Goal: Task Accomplishment & Management: Contribute content

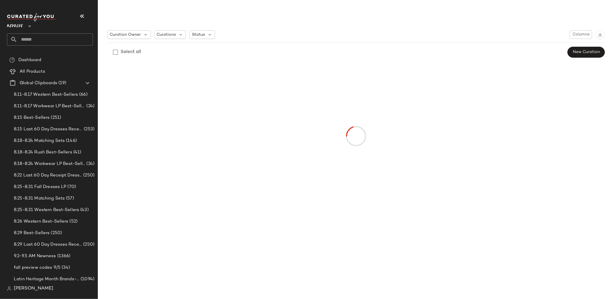
click at [24, 26] on div "Revolve **" at bounding box center [16, 23] width 18 height 14
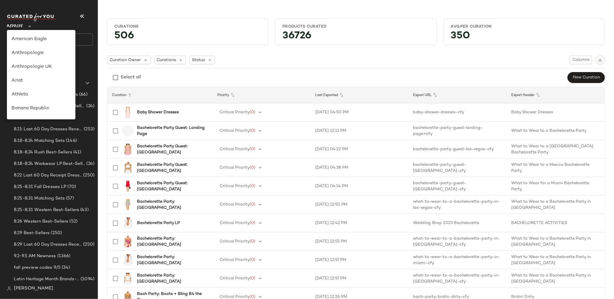
scroll to position [277, 0]
click at [42, 59] on div "Rue La La" at bounding box center [41, 53] width 69 height 14
type input "**"
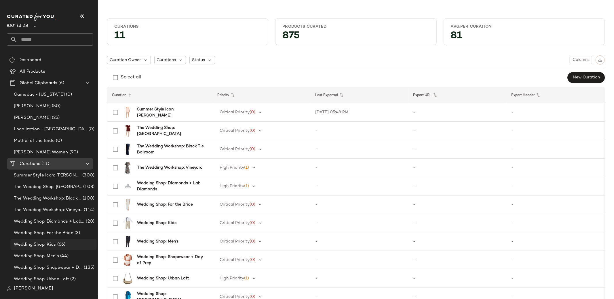
click at [54, 246] on span "Wedding Shop: Kids" at bounding box center [35, 244] width 42 height 7
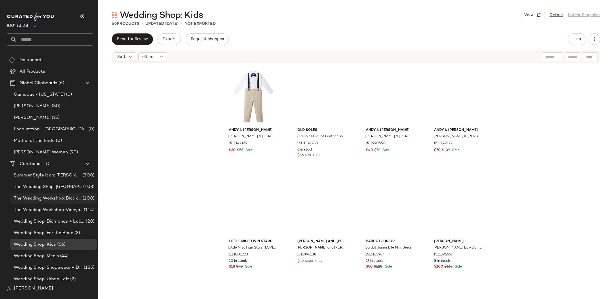
click at [54, 202] on div "The Wedding Workshop: Black Tie Ballroom (100)" at bounding box center [53, 198] width 86 height 12
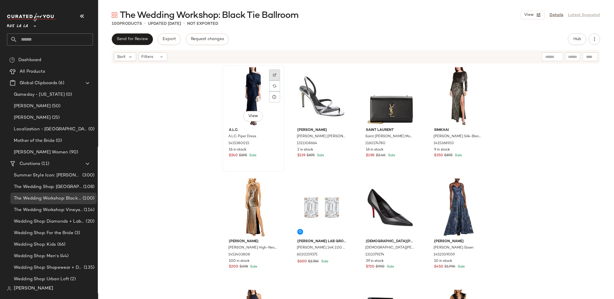
click at [273, 74] on img at bounding box center [274, 74] width 3 height 3
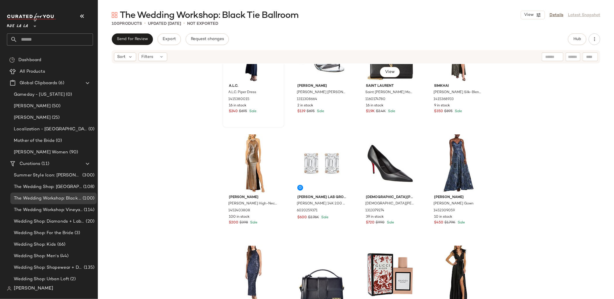
scroll to position [43, 0]
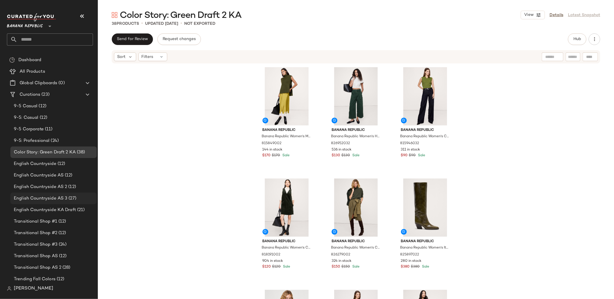
scroll to position [31, 0]
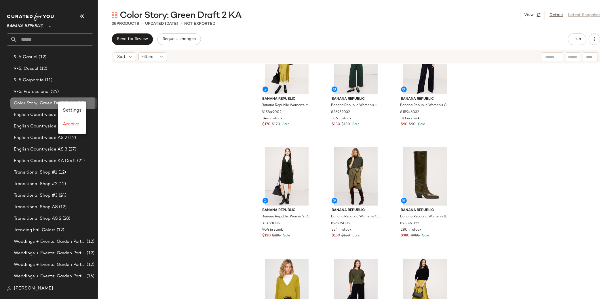
click at [32, 102] on span "Color Story: Green Draft 2 KA" at bounding box center [45, 103] width 62 height 7
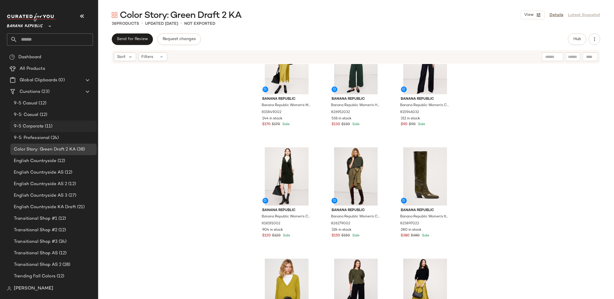
scroll to position [0, 0]
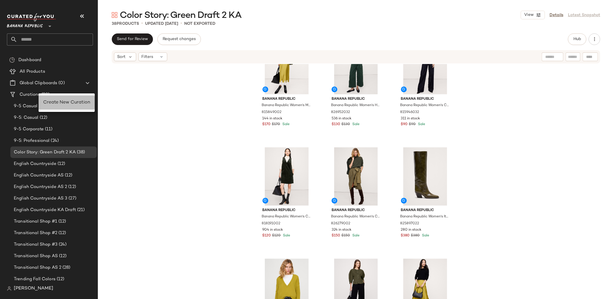
click at [61, 103] on span "Create New Curation" at bounding box center [66, 102] width 47 height 5
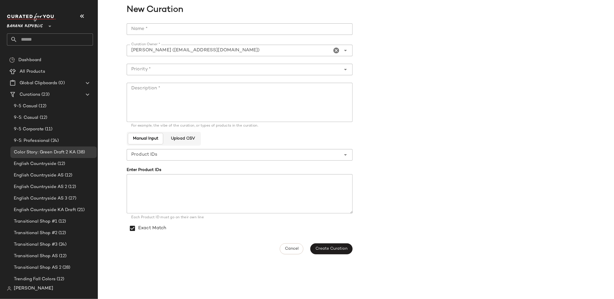
click at [204, 31] on input "Name *" at bounding box center [240, 29] width 226 height 12
type input "**********"
click at [234, 71] on input "Priority *" at bounding box center [234, 69] width 215 height 7
drag, startPoint x: 226, startPoint y: 85, endPoint x: 225, endPoint y: 96, distance: 11.2
click at [226, 85] on div "Critical Priority (0)" at bounding box center [239, 84] width 217 height 7
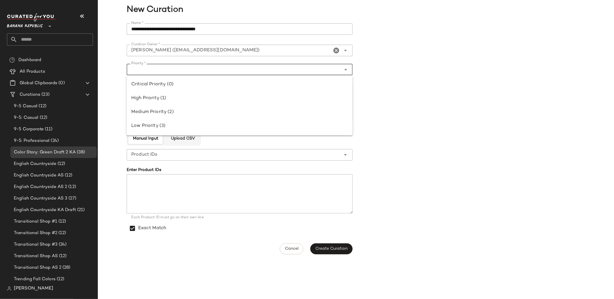
type input "**********"
click at [225, 96] on textarea "Description *" at bounding box center [240, 102] width 226 height 39
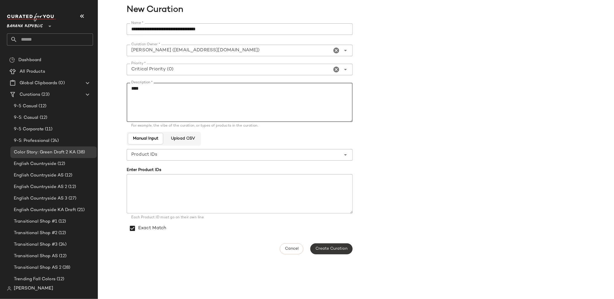
type textarea "****"
click at [342, 251] on button "Create Curation" at bounding box center [332, 248] width 42 height 11
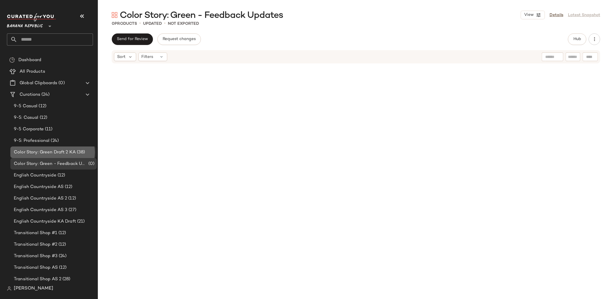
click at [65, 149] on span "Color Story: Green Draft 2 KA" at bounding box center [45, 152] width 62 height 7
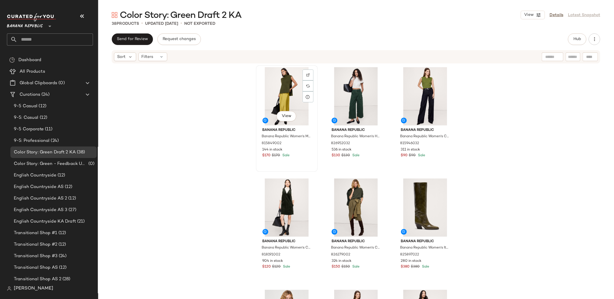
click at [297, 100] on div "View" at bounding box center [287, 96] width 58 height 58
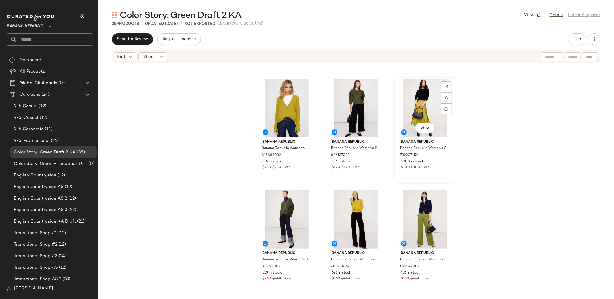
scroll to position [215, 0]
click at [428, 112] on div "View" at bounding box center [426, 108] width 58 height 58
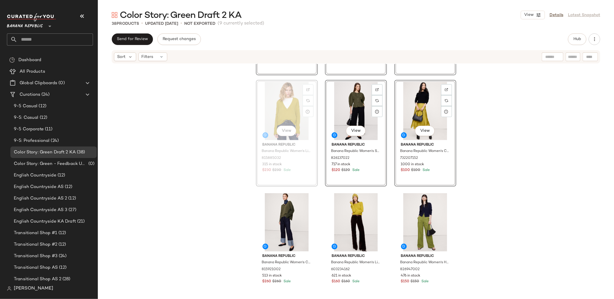
scroll to position [211, 0]
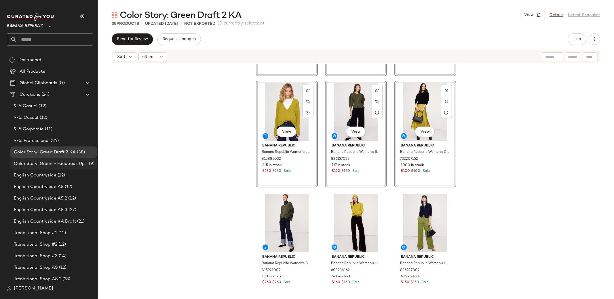
click at [69, 160] on span "Color Story: Green - Feedback Updates" at bounding box center [51, 163] width 74 height 7
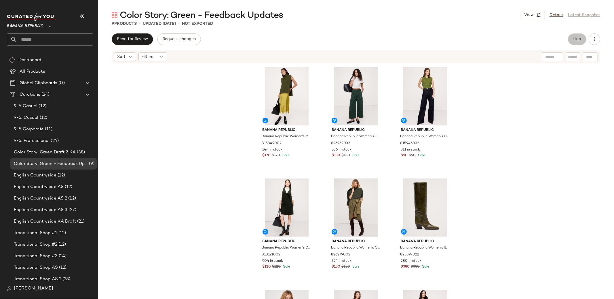
click at [579, 37] on span "Hub" at bounding box center [577, 39] width 8 height 5
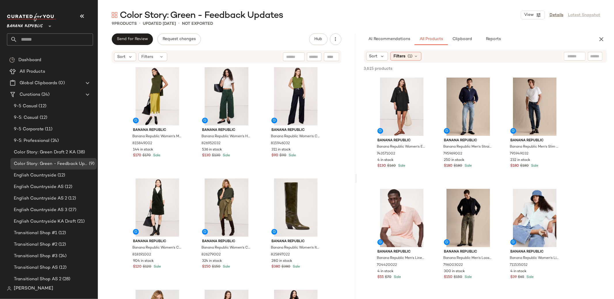
drag, startPoint x: 405, startPoint y: 55, endPoint x: 406, endPoint y: 65, distance: 9.2
click at [405, 55] on span "Filters" at bounding box center [400, 56] width 12 height 6
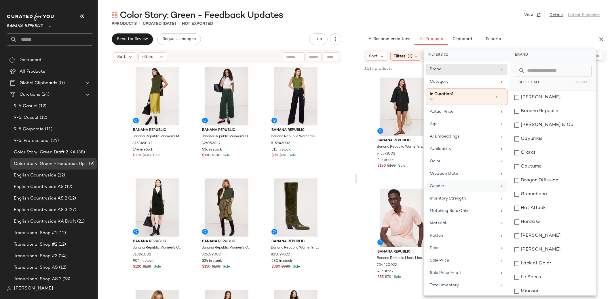
click at [454, 184] on div "Gender" at bounding box center [463, 186] width 67 height 6
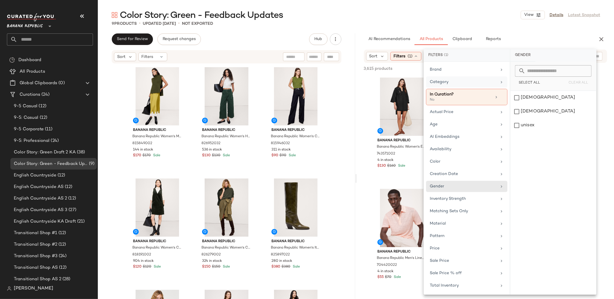
drag, startPoint x: 524, startPoint y: 97, endPoint x: 439, endPoint y: 86, distance: 86.0
click at [524, 97] on div "female" at bounding box center [554, 98] width 86 height 14
click at [358, 36] on div "AI Recommendations All Products Clipboard Reports" at bounding box center [476, 39] width 239 height 12
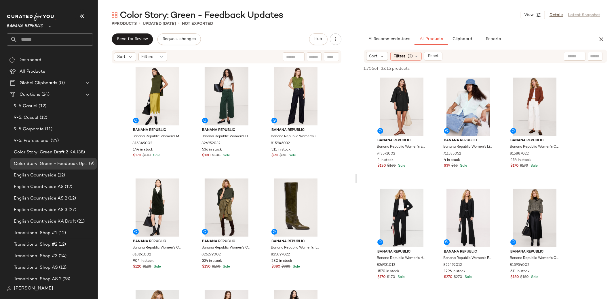
click at [578, 55] on div at bounding box center [575, 56] width 22 height 9
type input "*"
type input "**********"
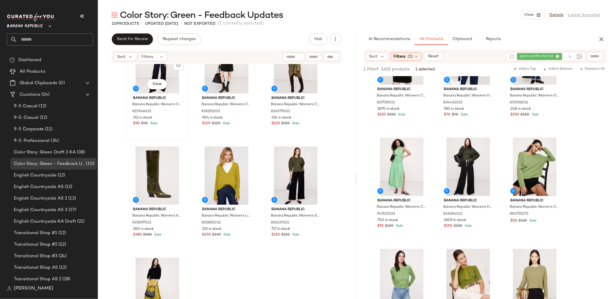
scroll to position [194, 0]
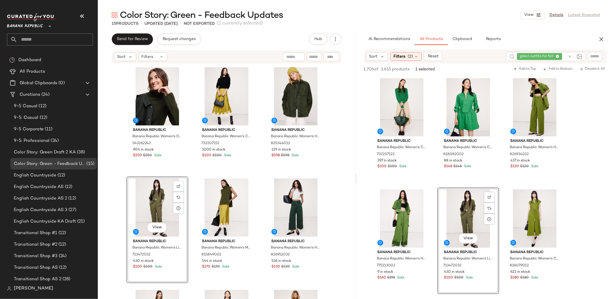
drag, startPoint x: 123, startPoint y: 16, endPoint x: 171, endPoint y: 16, distance: 47.5
click at [171, 16] on span "Color Story: Green - Feedback Updates" at bounding box center [201, 16] width 163 height 12
click at [181, 185] on div at bounding box center [178, 186] width 11 height 11
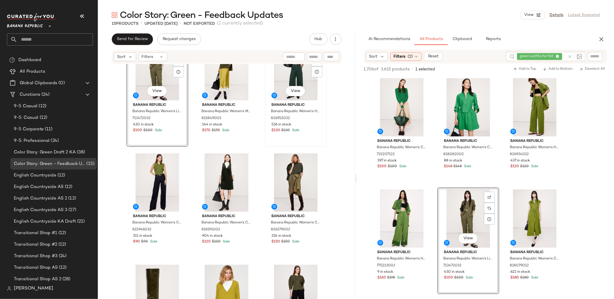
scroll to position [135, 0]
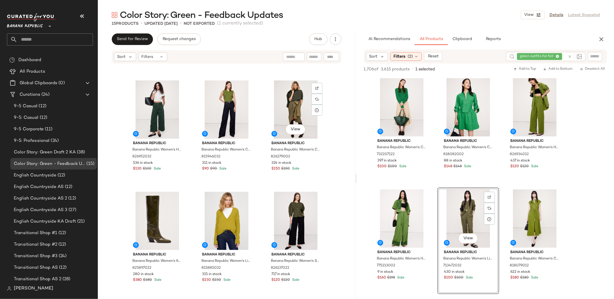
scroll to position [202, 0]
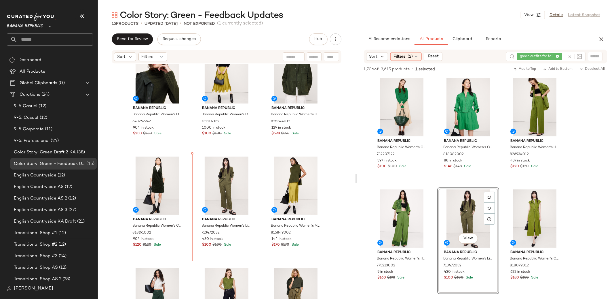
scroll to position [24, 0]
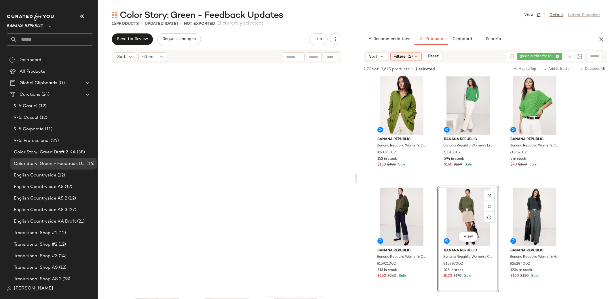
scroll to position [416, 0]
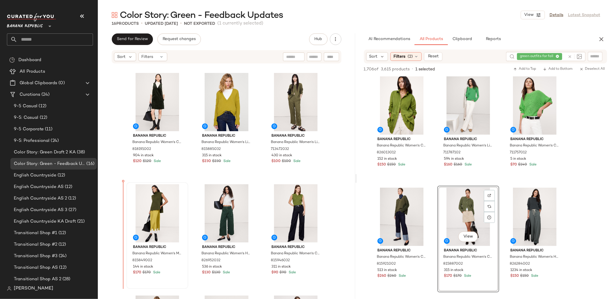
scroll to position [112, 0]
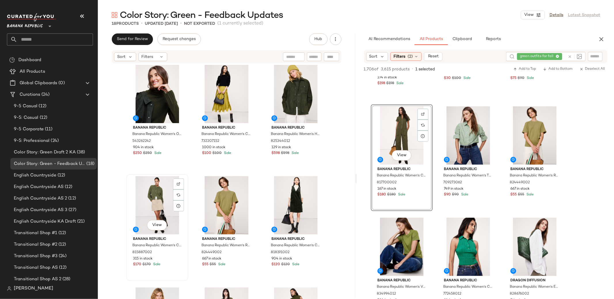
scroll to position [3, 0]
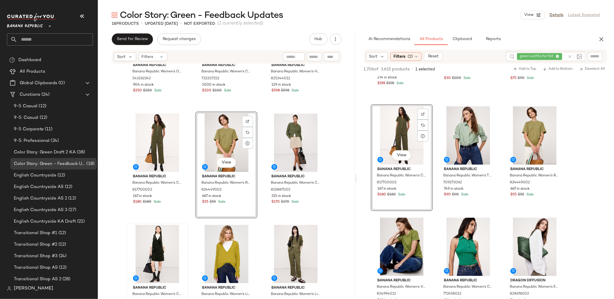
scroll to position [65, 0]
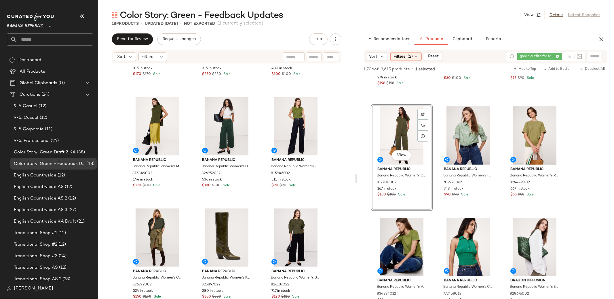
scroll to position [294, 0]
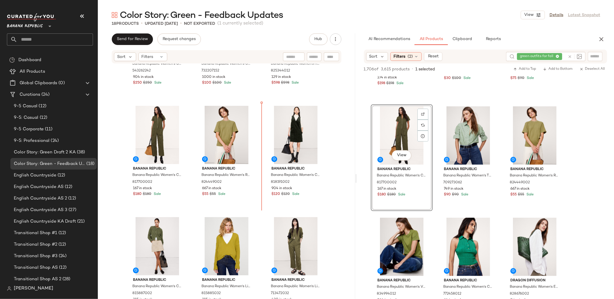
scroll to position [76, 0]
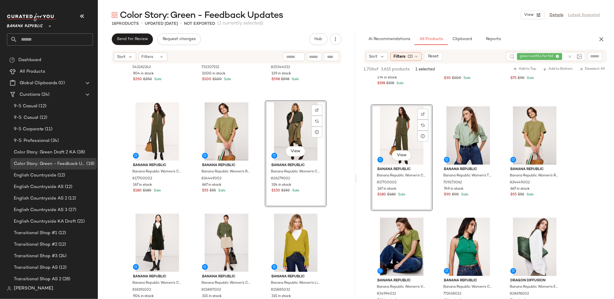
click at [339, 168] on div "Banana Republic Banana Republic Women's Oversized Cashmere Turtleneck Sweater D…" at bounding box center [227, 190] width 258 height 252
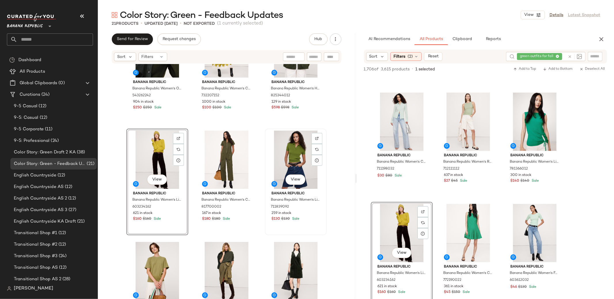
scroll to position [72, 0]
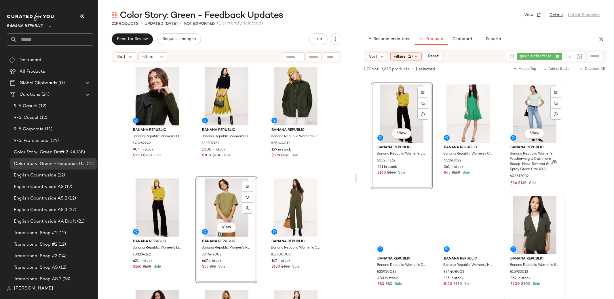
scroll to position [3571, 0]
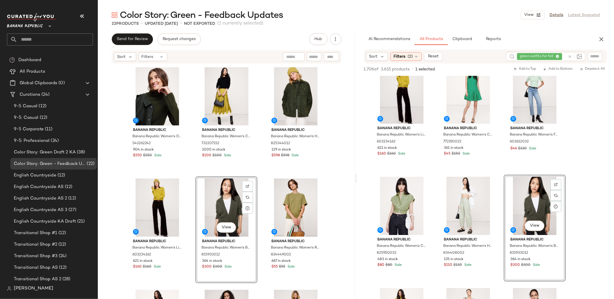
click at [343, 164] on div "Banana Republic Banana Republic Women's Oversized Cashmere Turtleneck Sweater D…" at bounding box center [227, 190] width 258 height 252
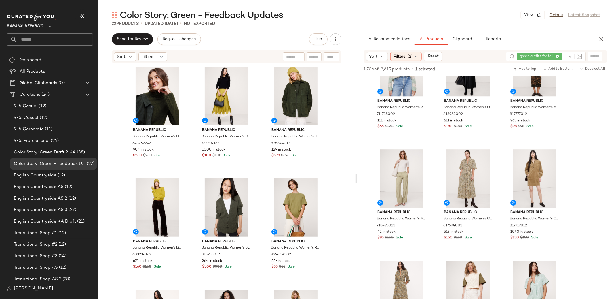
scroll to position [5298, 0]
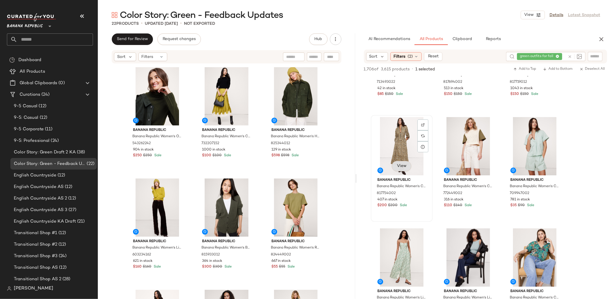
click at [405, 167] on span "View" at bounding box center [402, 166] width 10 height 5
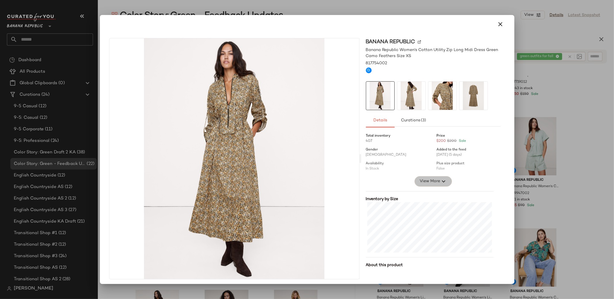
click at [441, 179] on icon "button" at bounding box center [443, 181] width 7 height 7
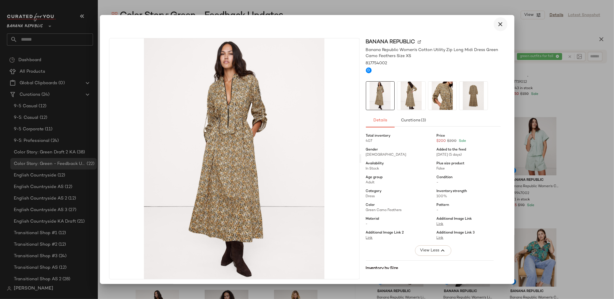
click at [497, 24] on icon "button" at bounding box center [500, 24] width 7 height 7
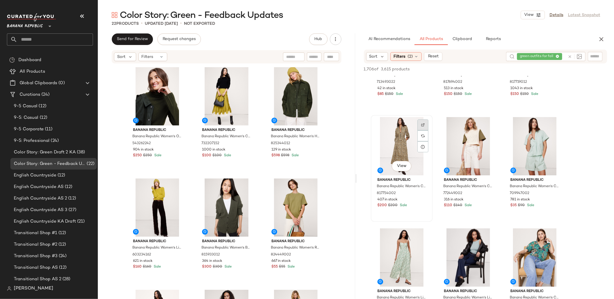
click at [423, 123] on img at bounding box center [422, 124] width 3 height 3
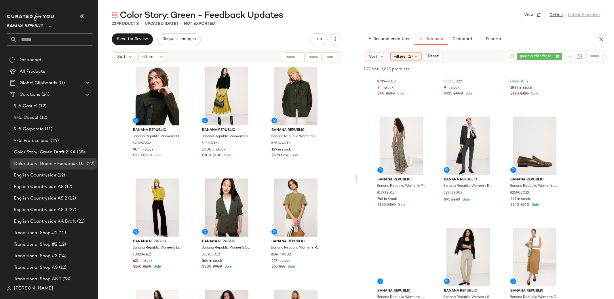
scroll to position [6308, 0]
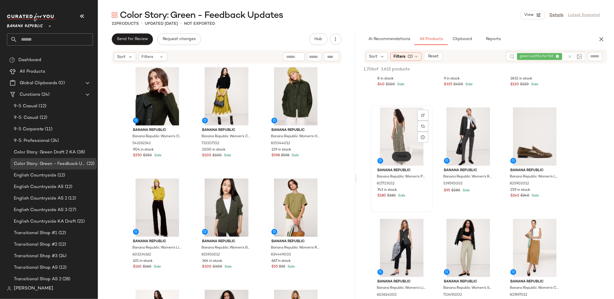
click at [398, 157] on span "View" at bounding box center [402, 156] width 10 height 5
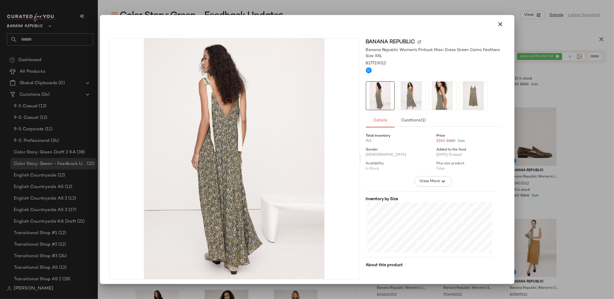
click at [437, 94] on img at bounding box center [443, 96] width 28 height 28
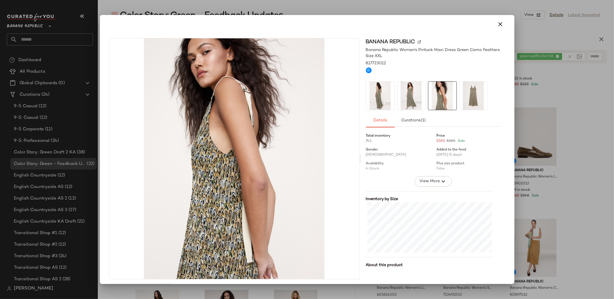
click at [418, 94] on img at bounding box center [411, 96] width 28 height 28
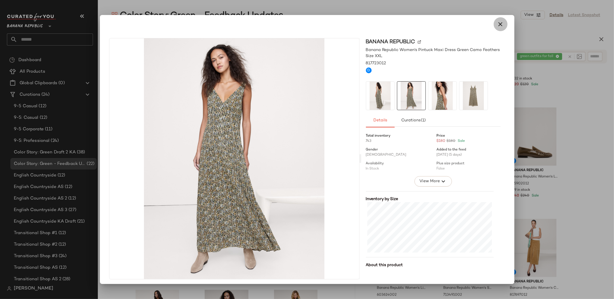
click at [497, 23] on icon "button" at bounding box center [500, 24] width 7 height 7
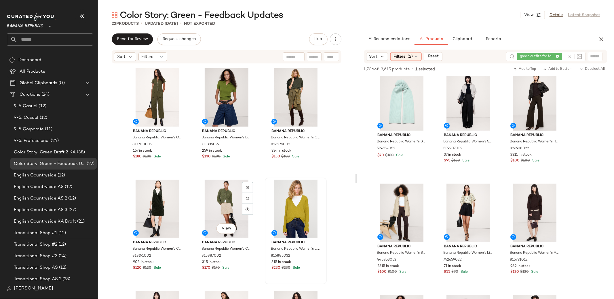
scroll to position [225, 0]
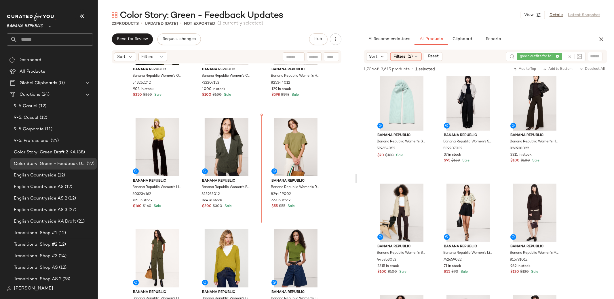
scroll to position [63, 0]
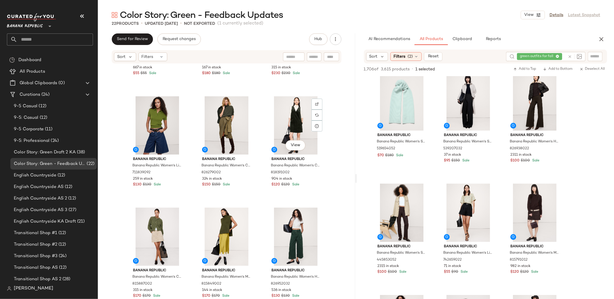
scroll to position [309, 0]
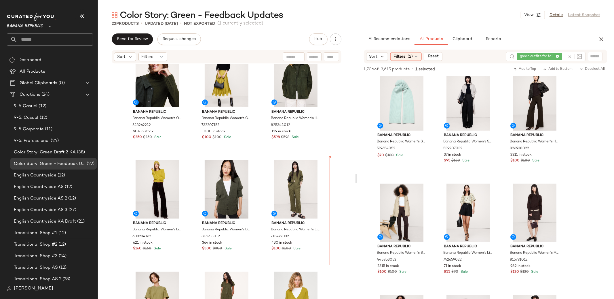
scroll to position [7, 0]
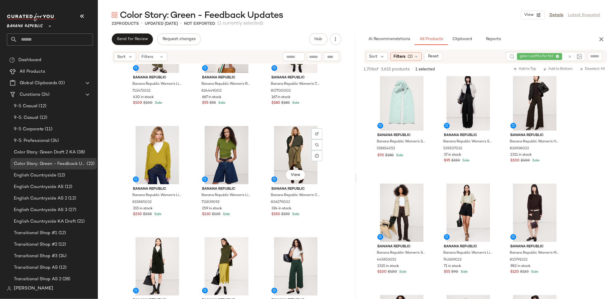
scroll to position [347, 0]
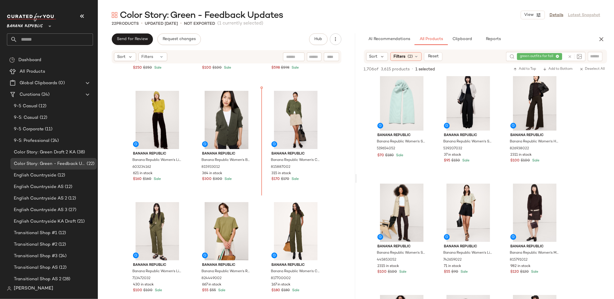
scroll to position [88, 0]
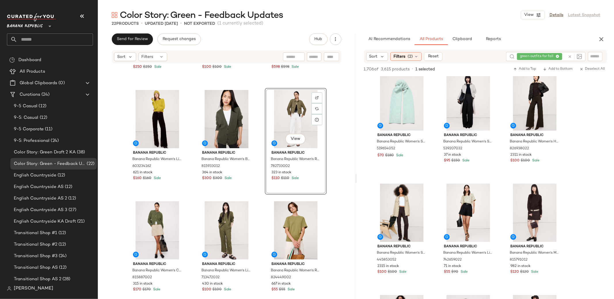
click at [345, 180] on div "Banana Republic Banana Republic Women's Oversized Cashmere Turtleneck Sweater D…" at bounding box center [227, 190] width 258 height 252
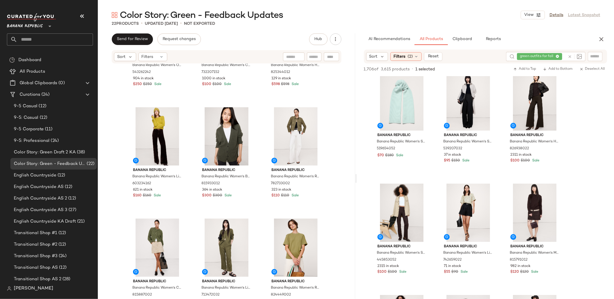
scroll to position [71, 0]
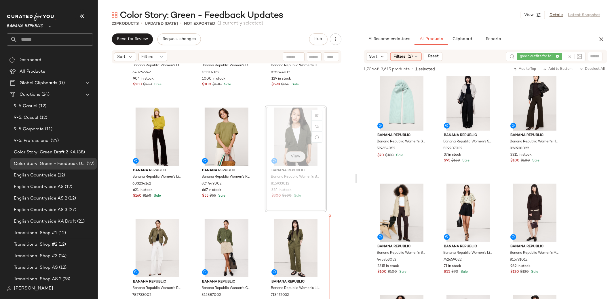
drag, startPoint x: 292, startPoint y: 149, endPoint x: 293, endPoint y: 152, distance: 3.5
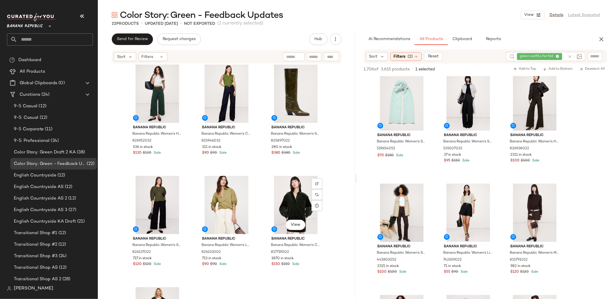
scroll to position [638, 0]
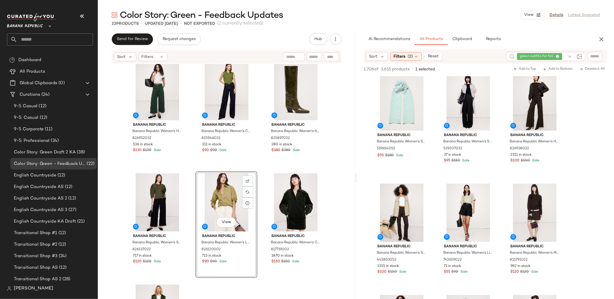
scroll to position [566, 0]
click at [221, 202] on div "View" at bounding box center [227, 202] width 58 height 58
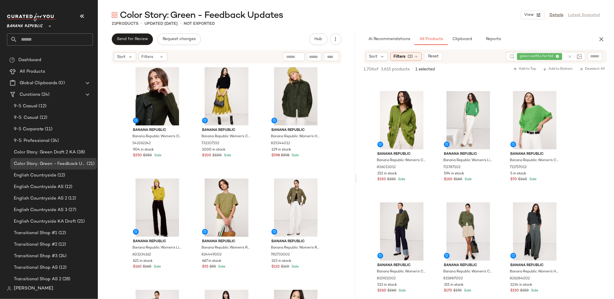
scroll to position [0, 0]
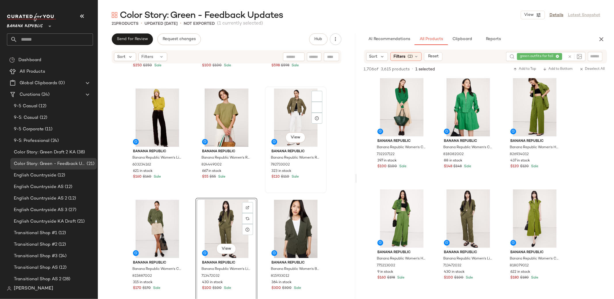
scroll to position [88, 0]
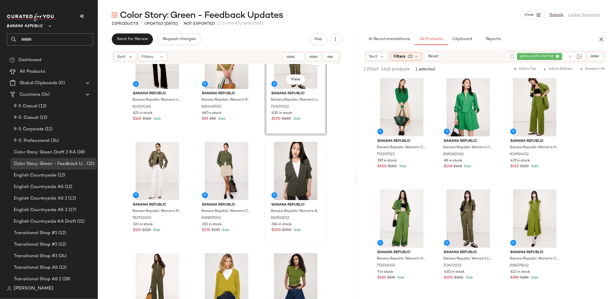
scroll to position [147, 0]
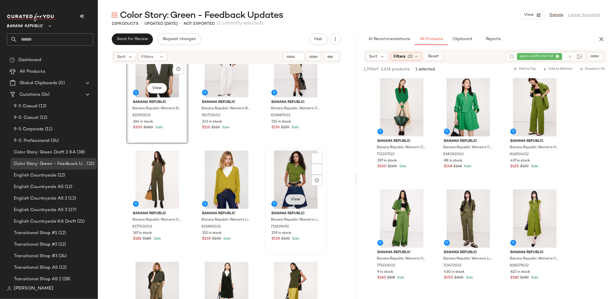
scroll to position [267, 0]
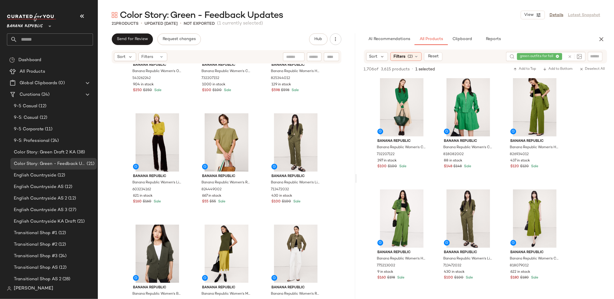
scroll to position [67, 0]
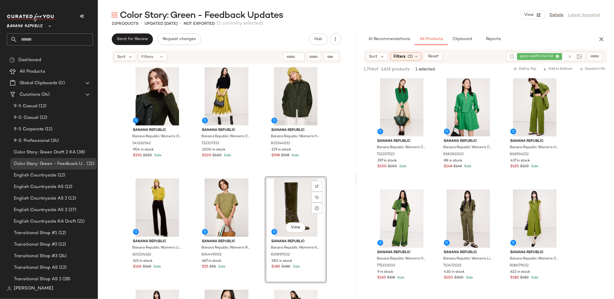
click at [339, 181] on div "Banana Republic Banana Republic Women's Oversized Cashmere Turtleneck Sweater D…" at bounding box center [227, 190] width 258 height 252
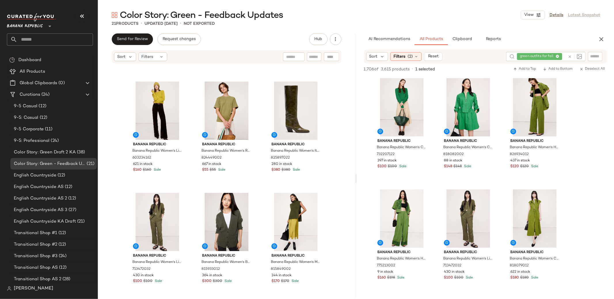
scroll to position [98, 0]
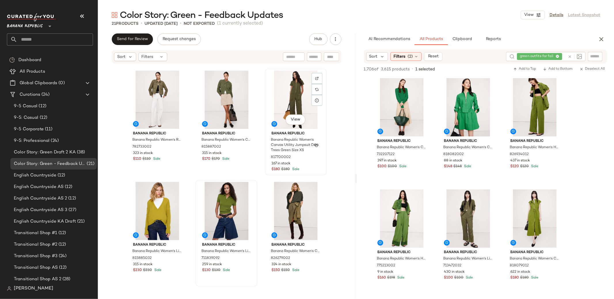
scroll to position [345, 0]
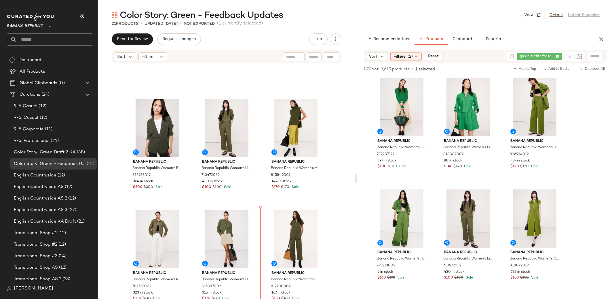
scroll to position [195, 0]
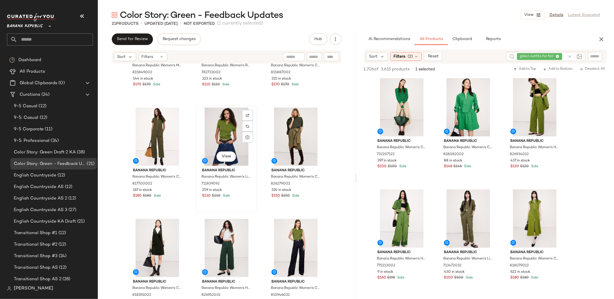
scroll to position [416, 0]
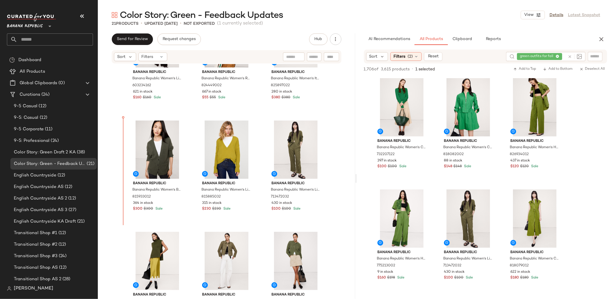
scroll to position [177, 0]
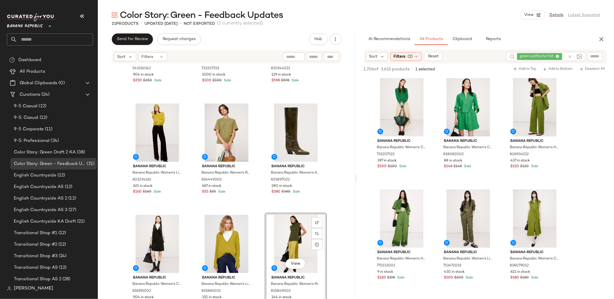
scroll to position [70, 0]
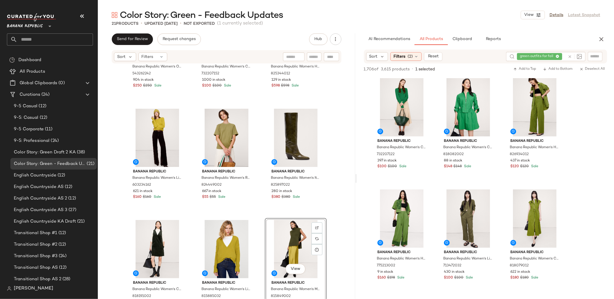
click at [339, 168] on div "Banana Republic Banana Republic Women's Oversized Cashmere Turtleneck Sweater D…" at bounding box center [227, 190] width 258 height 252
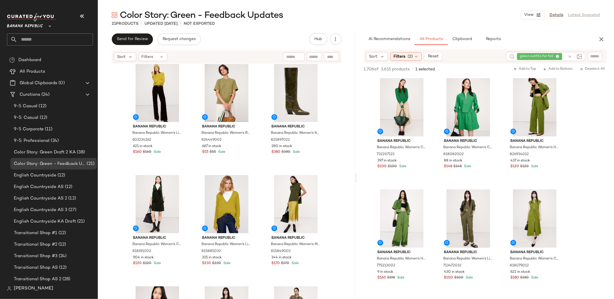
scroll to position [116, 0]
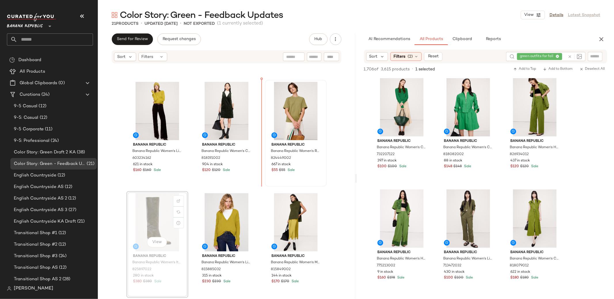
scroll to position [97, 0]
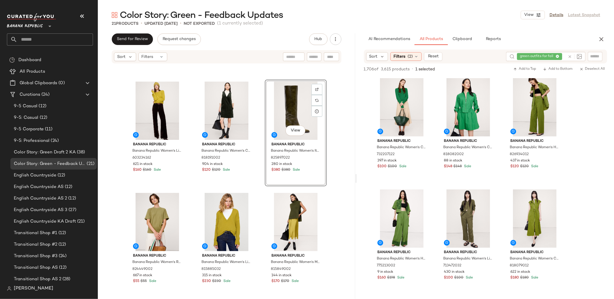
click at [341, 124] on div "Banana Republic Banana Republic Women's Oversized Cashmere Turtleneck Sweater D…" at bounding box center [227, 190] width 258 height 252
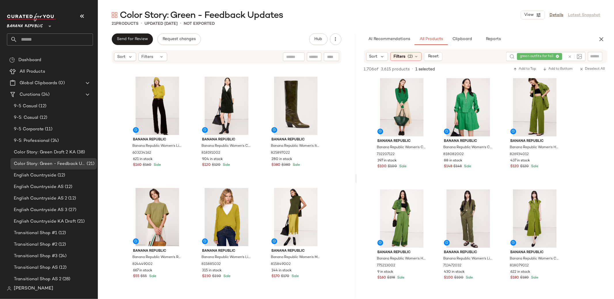
scroll to position [100, 0]
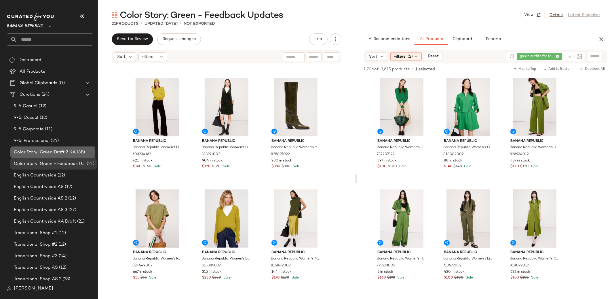
drag, startPoint x: 74, startPoint y: 153, endPoint x: 77, endPoint y: 154, distance: 3.7
click at [74, 153] on span "Color Story: Green Draft 2 KA" at bounding box center [45, 152] width 62 height 7
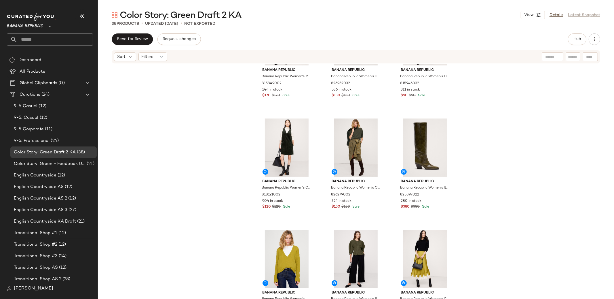
scroll to position [65, 0]
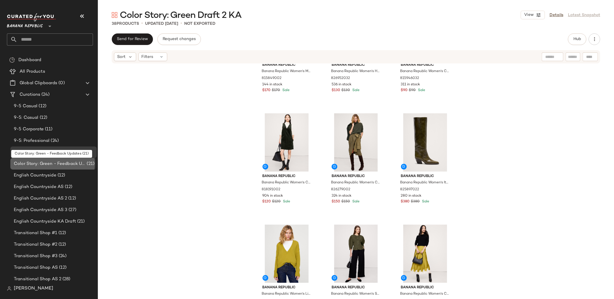
click at [50, 164] on span "Color Story: Green - Feedback Updates" at bounding box center [50, 163] width 72 height 7
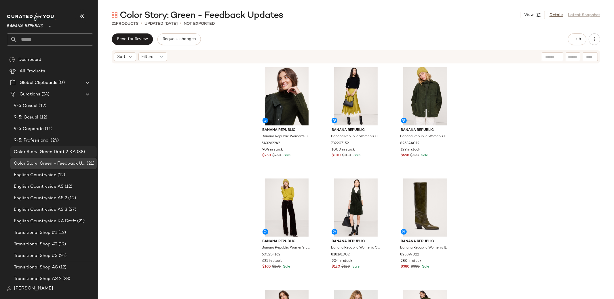
click at [50, 154] on span "Color Story: Green Draft 2 KA" at bounding box center [45, 152] width 62 height 7
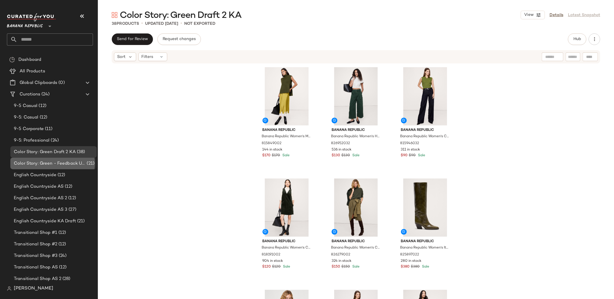
click at [54, 165] on span "Color Story: Green - Feedback Updates" at bounding box center [50, 163] width 72 height 7
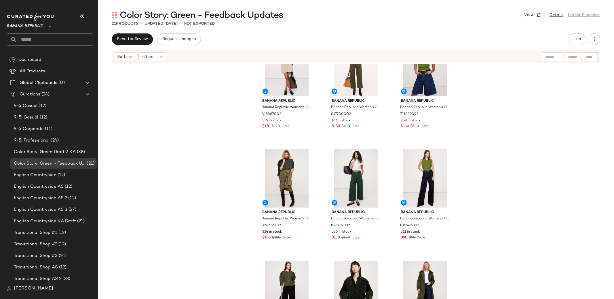
scroll to position [520, 0]
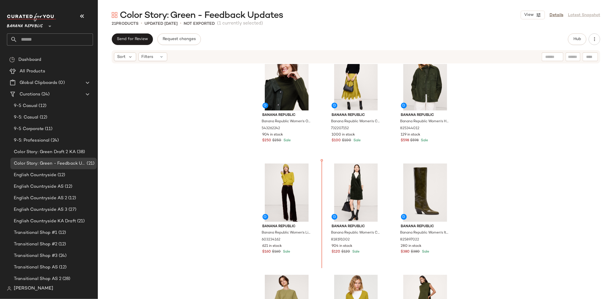
scroll to position [15, 0]
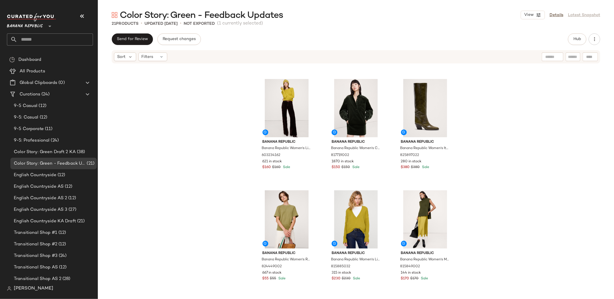
scroll to position [97, 0]
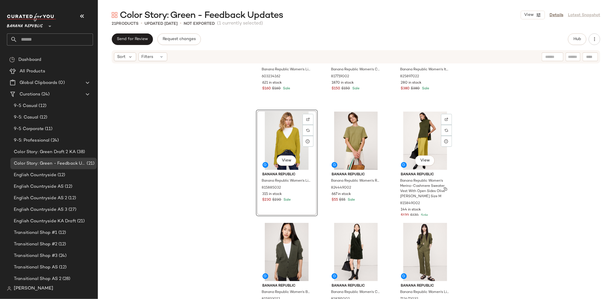
scroll to position [186, 0]
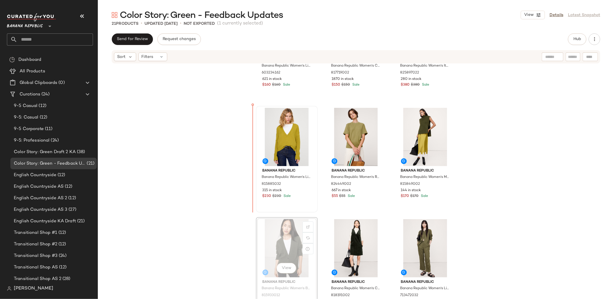
scroll to position [188, 0]
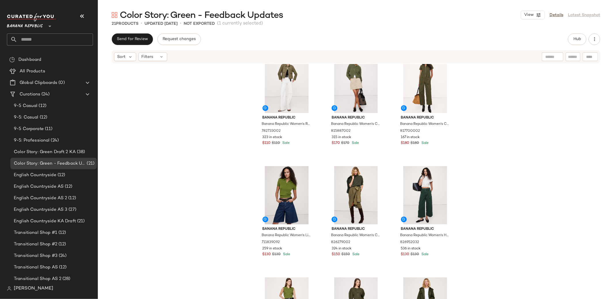
scroll to position [527, 0]
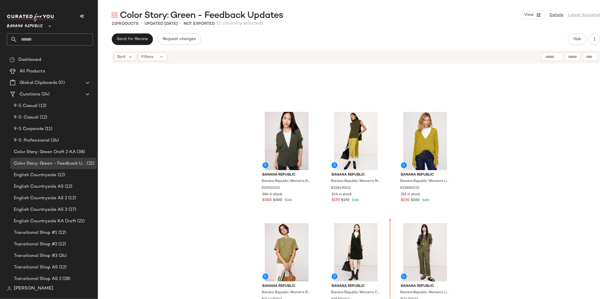
scroll to position [183, 0]
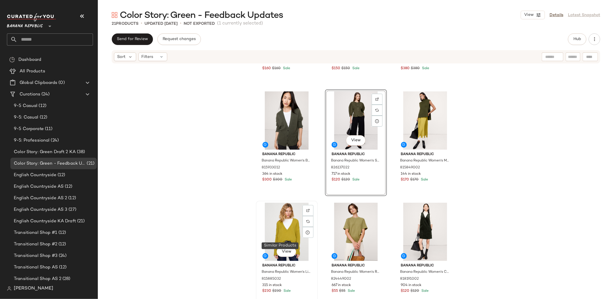
scroll to position [204, 0]
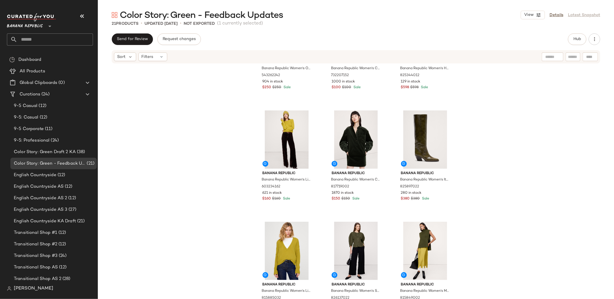
scroll to position [69, 0]
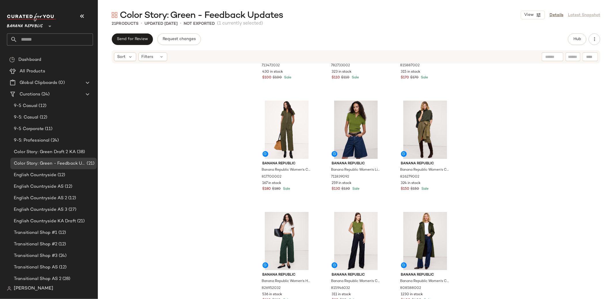
scroll to position [527, 0]
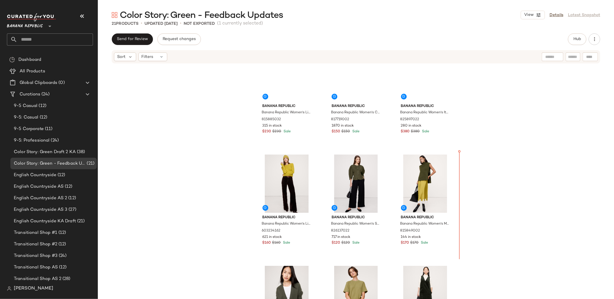
scroll to position [127, 0]
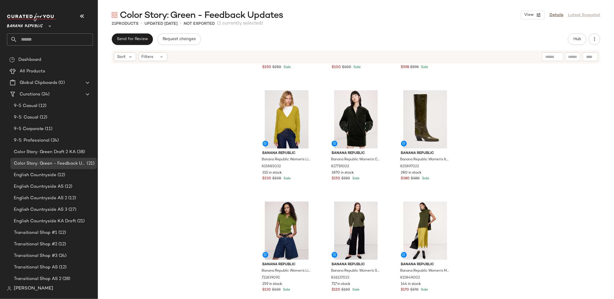
scroll to position [87, 0]
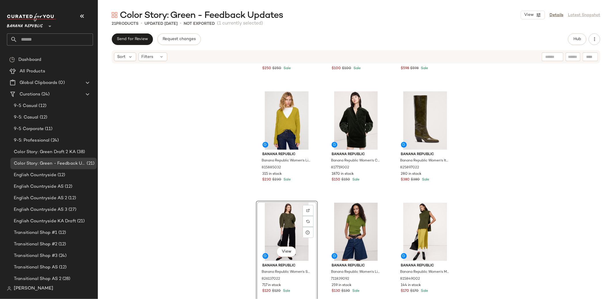
click at [546, 159] on div "Banana Republic Banana Republic Women's Oversized Cashmere Turtleneck Sweater D…" at bounding box center [356, 190] width 516 height 252
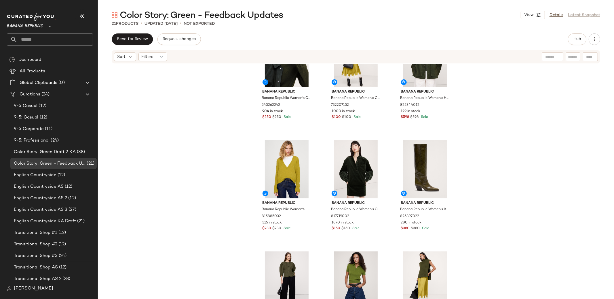
scroll to position [36, 0]
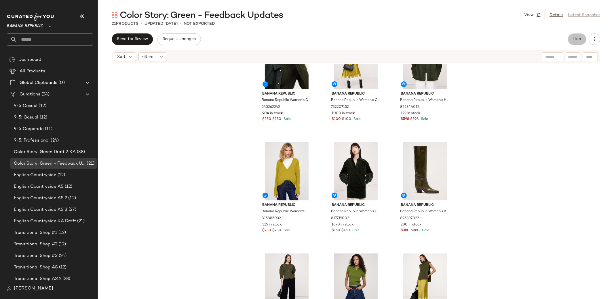
click at [578, 40] on span "Hub" at bounding box center [577, 39] width 8 height 5
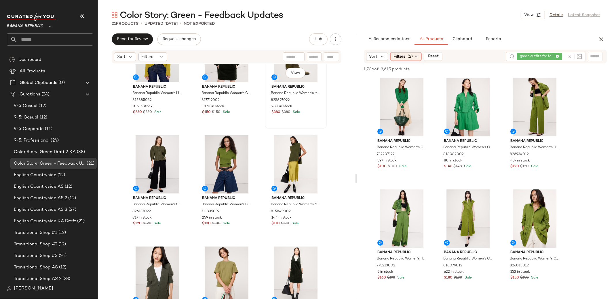
scroll to position [164, 0]
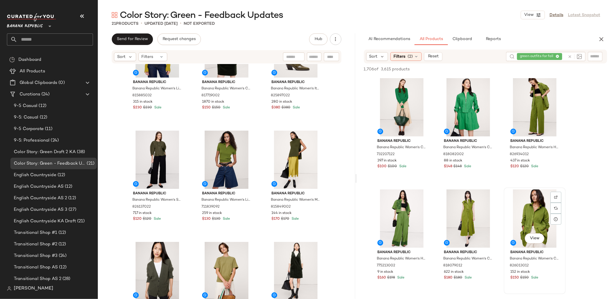
drag, startPoint x: 521, startPoint y: 206, endPoint x: 525, endPoint y: 211, distance: 5.5
click at [521, 206] on div "View" at bounding box center [535, 218] width 58 height 58
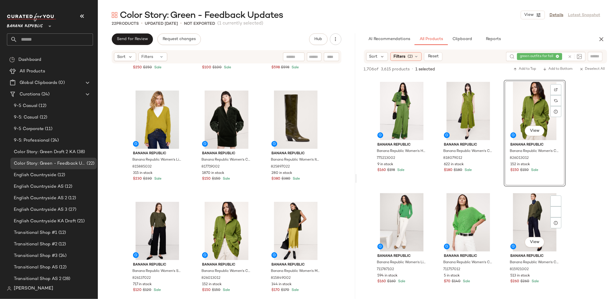
scroll to position [164, 0]
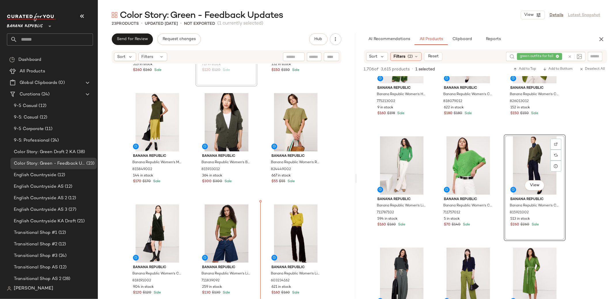
scroll to position [313, 0]
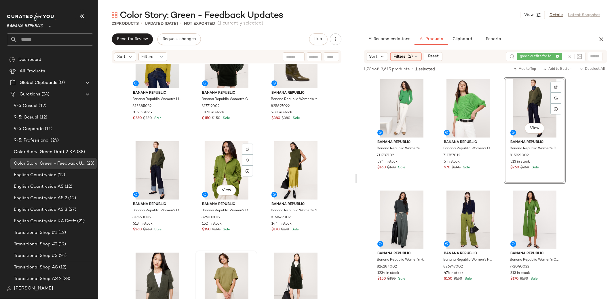
scroll to position [152, 0]
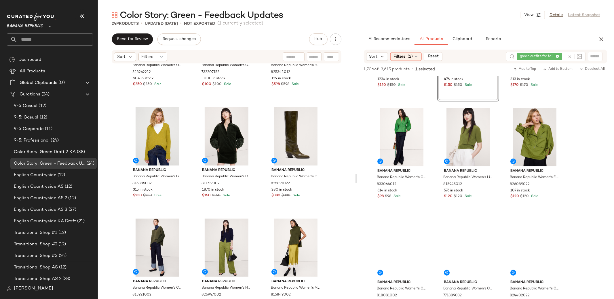
scroll to position [423, 0]
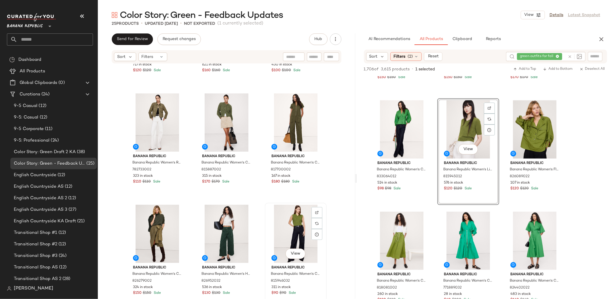
scroll to position [645, 0]
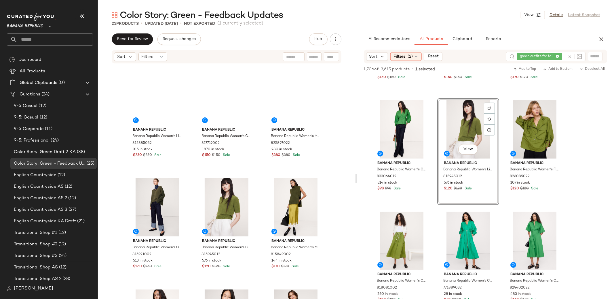
scroll to position [110, 0]
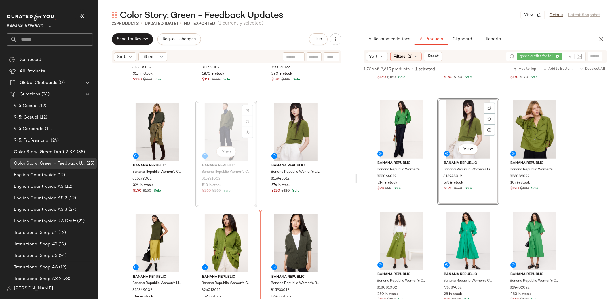
scroll to position [204, 0]
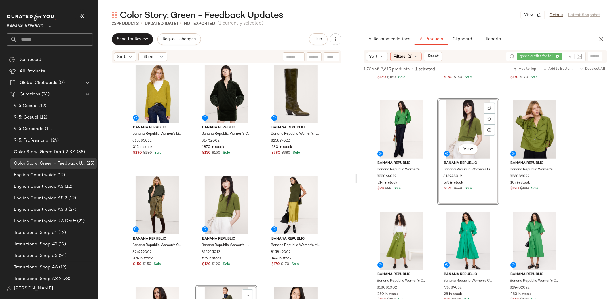
scroll to position [87, 0]
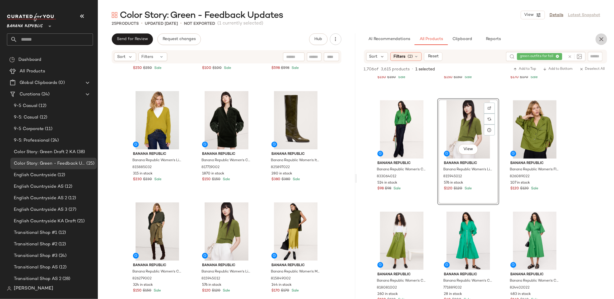
drag, startPoint x: 603, startPoint y: 40, endPoint x: 595, endPoint y: 74, distance: 35.2
click at [603, 40] on icon "button" at bounding box center [601, 39] width 7 height 7
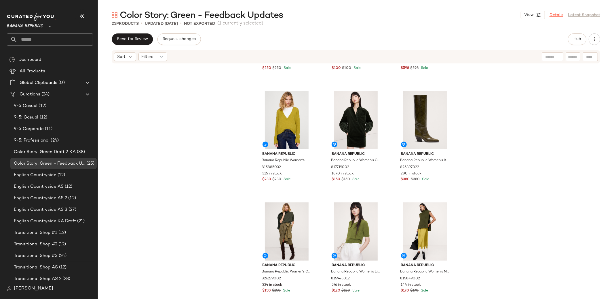
click at [557, 15] on link "Details" at bounding box center [557, 15] width 14 height 6
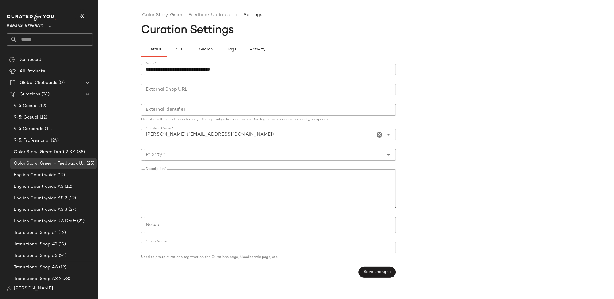
drag, startPoint x: 167, startPoint y: 17, endPoint x: 177, endPoint y: 26, distance: 14.1
click at [167, 17] on link "Color Story: Green - Feedback Updates" at bounding box center [186, 15] width 88 height 7
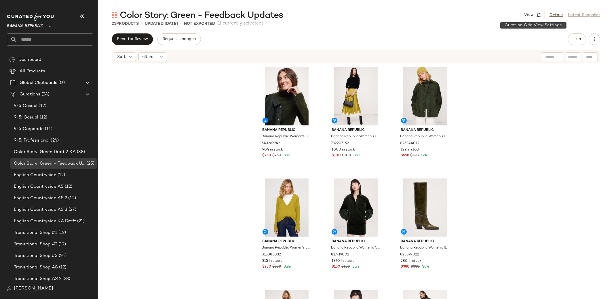
drag, startPoint x: 530, startPoint y: 18, endPoint x: 530, endPoint y: 23, distance: 4.6
click at [530, 18] on button "View" at bounding box center [533, 15] width 24 height 9
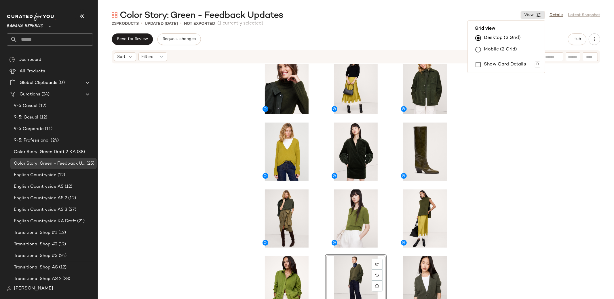
scroll to position [17, 0]
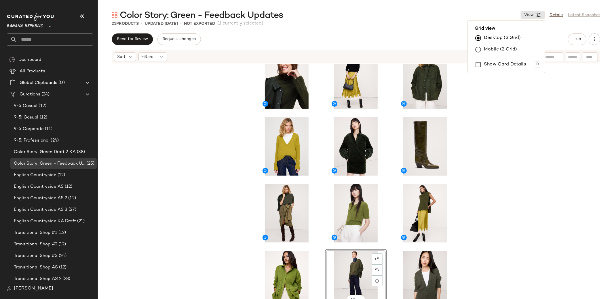
click at [584, 156] on div "View" at bounding box center [356, 190] width 516 height 252
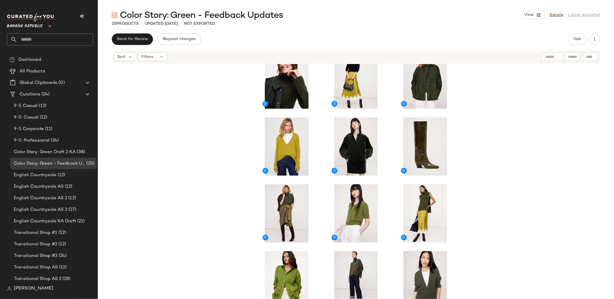
scroll to position [0, 0]
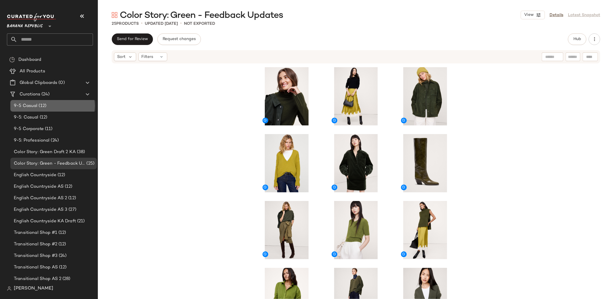
click at [42, 106] on span "(12)" at bounding box center [41, 106] width 9 height 7
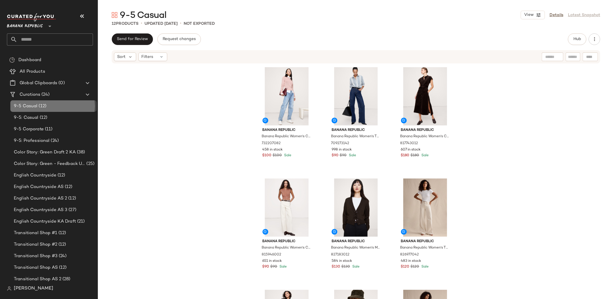
click at [46, 108] on span "(12)" at bounding box center [41, 106] width 9 height 7
click at [43, 114] on div "9-5: Casual (12)" at bounding box center [53, 118] width 86 height 12
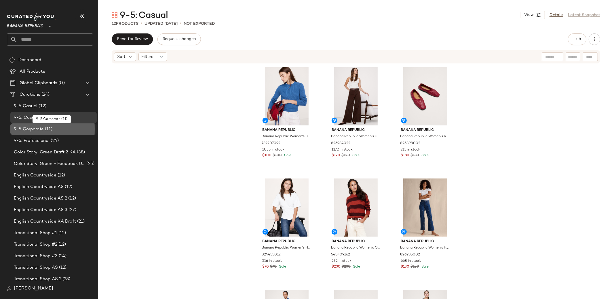
click at [43, 131] on span "9-5 Corporate" at bounding box center [29, 129] width 30 height 7
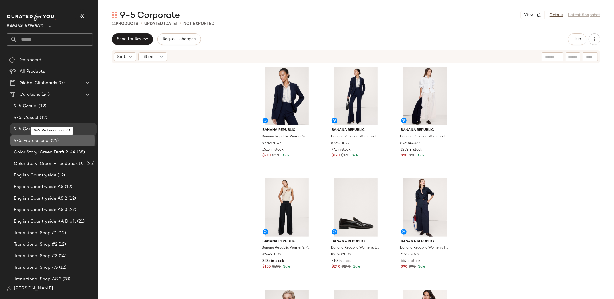
click at [43, 136] on div "9-5: Professional (24)" at bounding box center [53, 141] width 86 height 12
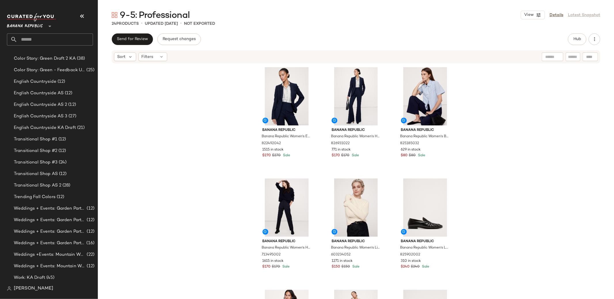
scroll to position [93, 0]
click at [50, 277] on span "(45)" at bounding box center [50, 278] width 10 height 7
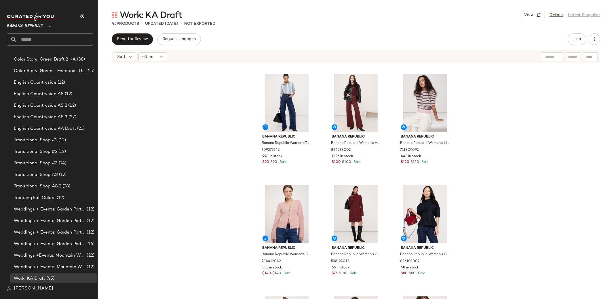
scroll to position [106, 0]
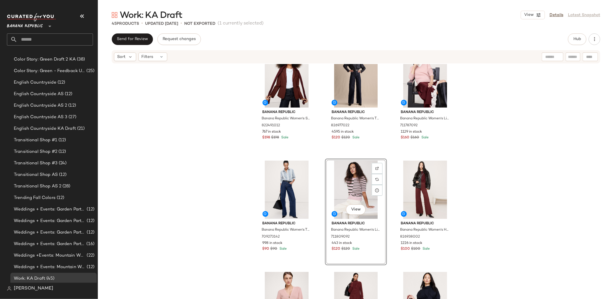
scroll to position [15, 0]
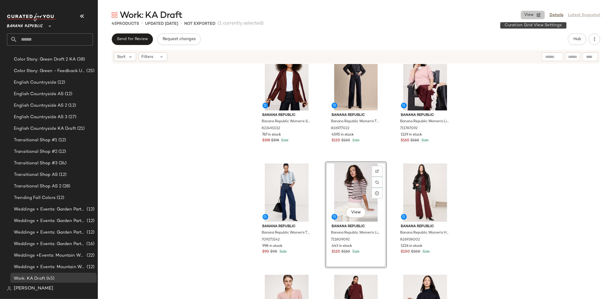
drag, startPoint x: 536, startPoint y: 18, endPoint x: 525, endPoint y: 57, distance: 40.5
click at [536, 18] on button "View" at bounding box center [533, 15] width 24 height 9
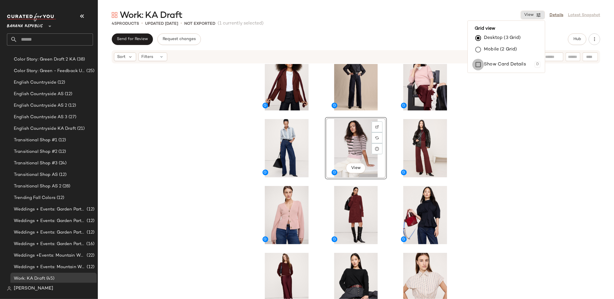
scroll to position [0, 0]
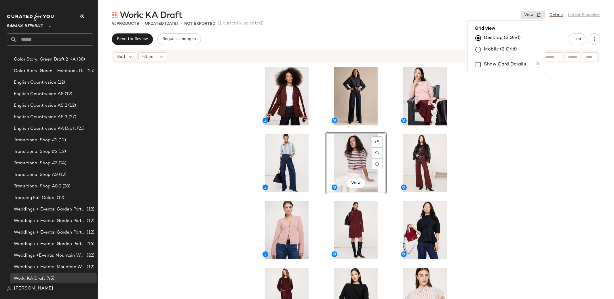
drag, startPoint x: 550, startPoint y: 137, endPoint x: 562, endPoint y: 118, distance: 22.2
click at [550, 137] on div "View" at bounding box center [356, 190] width 516 height 252
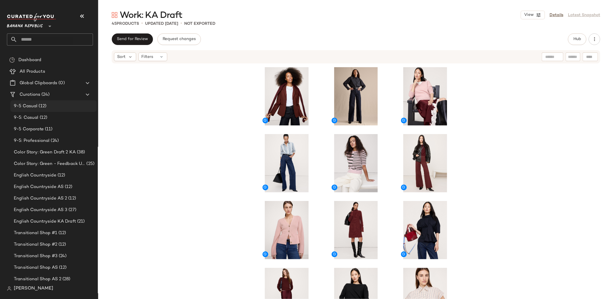
click at [54, 103] on div "9-5 Casual (12)" at bounding box center [53, 106] width 82 height 7
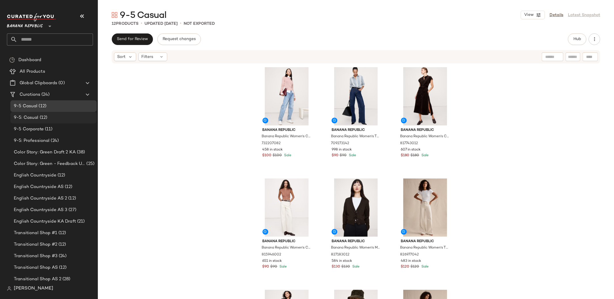
click at [41, 118] on span "(12)" at bounding box center [43, 117] width 9 height 7
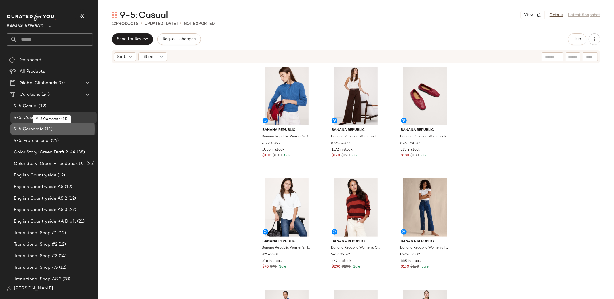
click at [41, 129] on span "9-5 Corporate" at bounding box center [29, 129] width 30 height 7
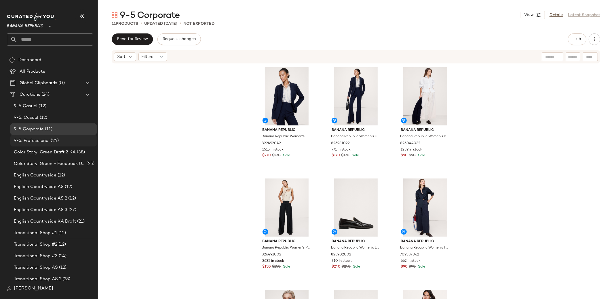
click at [42, 138] on span "9-5: Professional" at bounding box center [32, 140] width 36 height 7
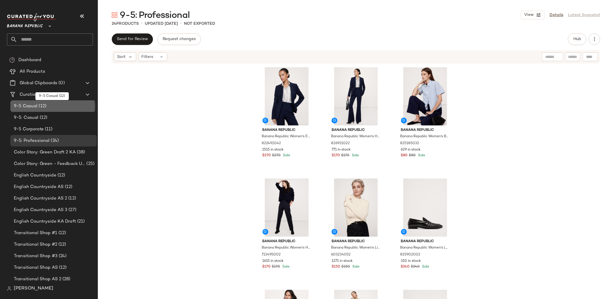
click at [53, 103] on div "9-5 Casual (12)" at bounding box center [53, 106] width 82 height 7
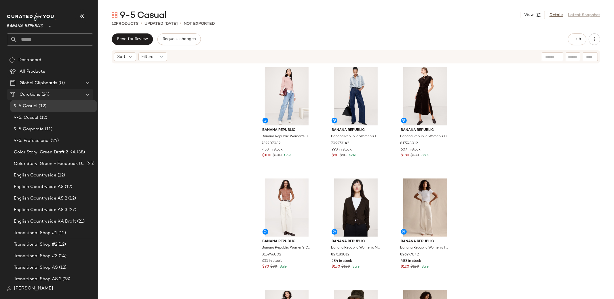
click at [33, 91] on span "Curations" at bounding box center [30, 94] width 21 height 7
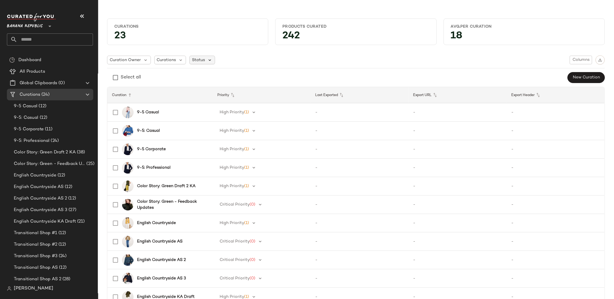
click at [211, 58] on icon at bounding box center [209, 59] width 5 height 5
click at [214, 78] on span "Archived" at bounding box center [212, 75] width 17 height 12
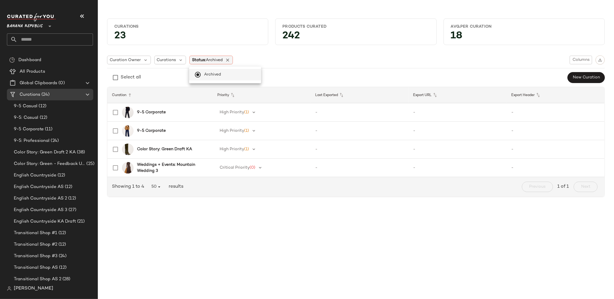
click at [232, 60] on div "Status: Archived" at bounding box center [211, 60] width 43 height 9
click at [230, 60] on icon at bounding box center [227, 59] width 5 height 5
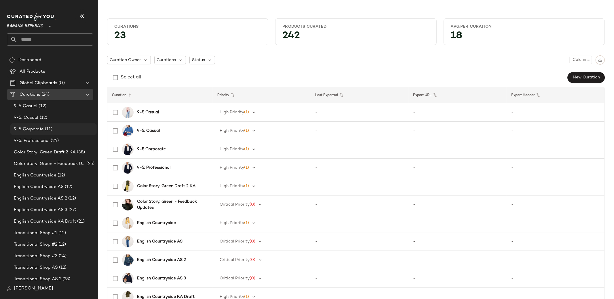
click at [49, 123] on div "9-5 Corporate (11)" at bounding box center [53, 129] width 86 height 12
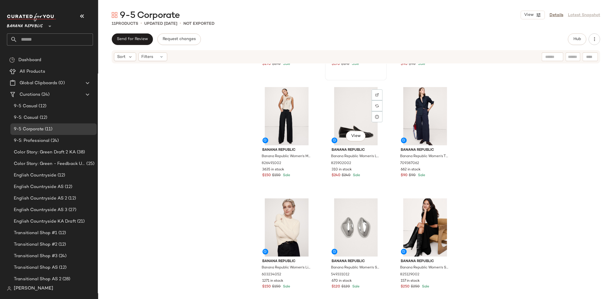
scroll to position [194, 0]
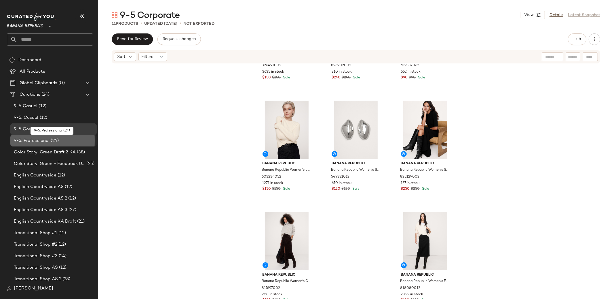
click at [41, 145] on div "9-5: Professional (24)" at bounding box center [53, 141] width 86 height 12
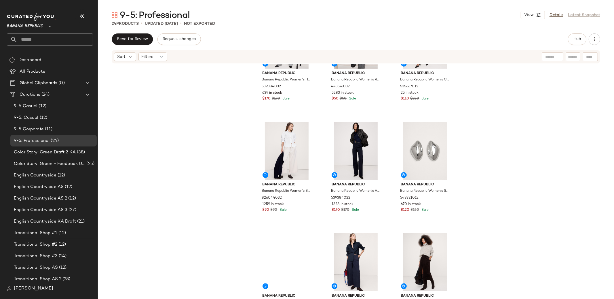
scroll to position [638, 0]
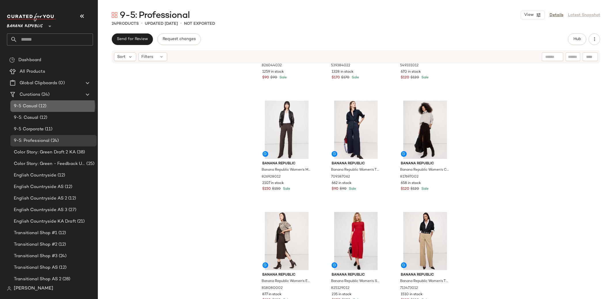
click at [58, 105] on div "9-5 Casual (12)" at bounding box center [53, 106] width 82 height 7
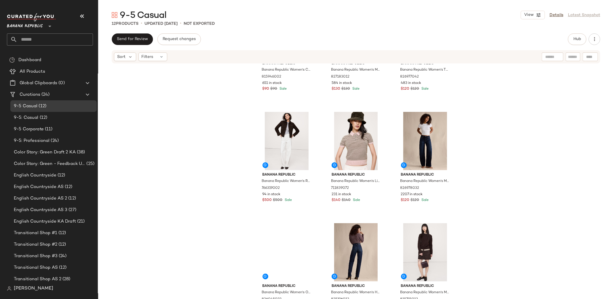
scroll to position [194, 0]
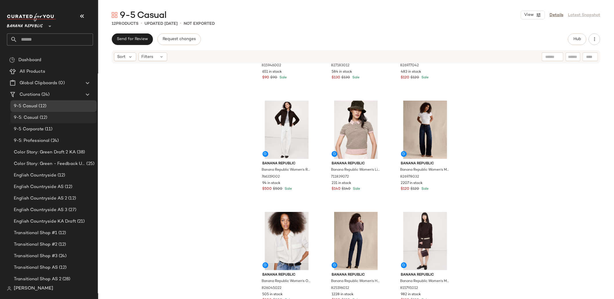
click at [56, 114] on div "9-5: Casual (12)" at bounding box center [53, 117] width 82 height 7
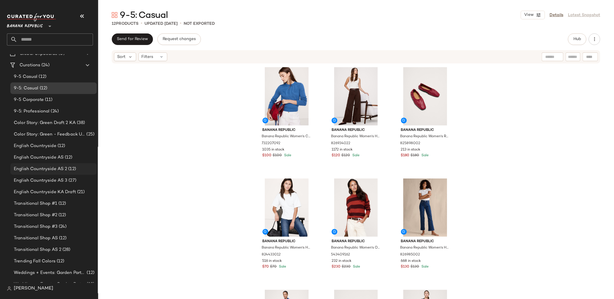
scroll to position [31, 0]
click at [47, 192] on span "English Countryside KA Draft" at bounding box center [45, 191] width 62 height 7
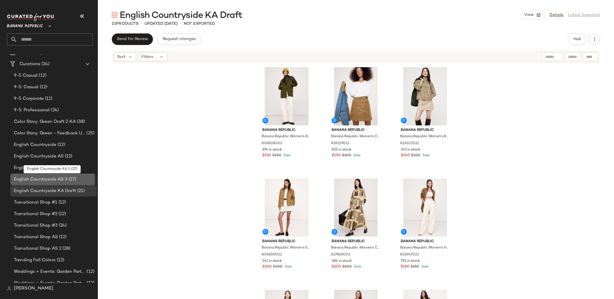
click at [56, 182] on span "English Countryside AS 3" at bounding box center [41, 179] width 54 height 7
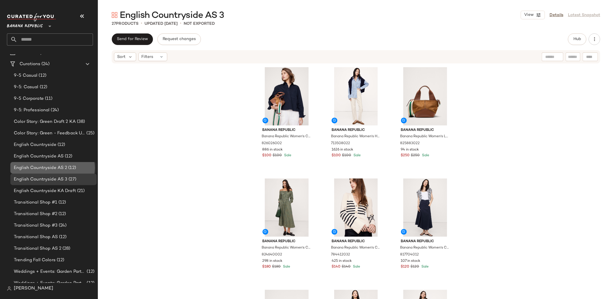
click at [63, 173] on div "English Countryside AS 2 (12)" at bounding box center [53, 168] width 86 height 12
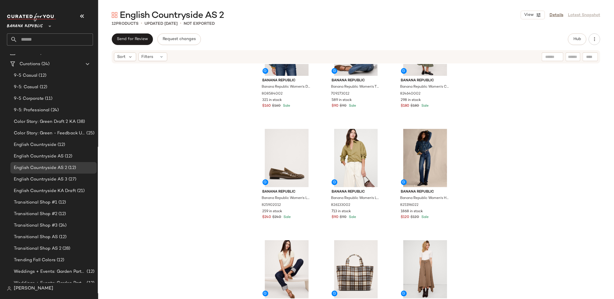
scroll to position [52, 0]
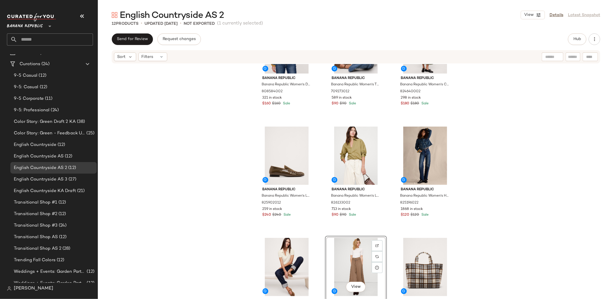
click at [531, 192] on div "Banana Republic Banana Republic Women's Denim Trapeze Jacket Medium Wash Size S…" at bounding box center [356, 190] width 516 height 252
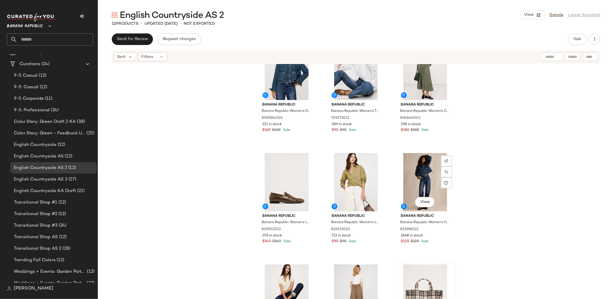
scroll to position [70, 0]
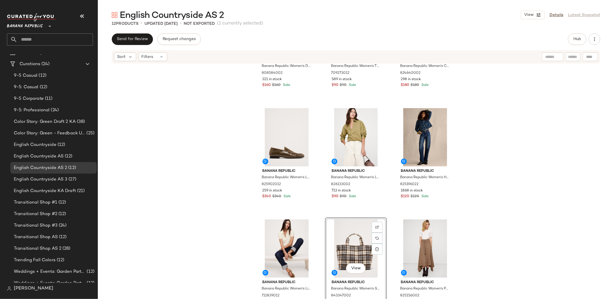
click at [493, 202] on div "Banana Republic Banana Republic Women's Denim Trapeze Jacket Medium Wash Size S…" at bounding box center [356, 190] width 516 height 252
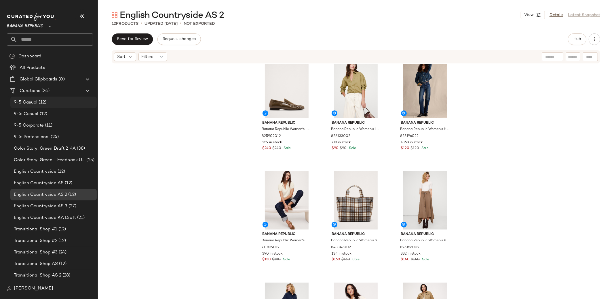
scroll to position [2, 0]
click at [53, 97] on div "Create New Curation" at bounding box center [61, 101] width 56 height 14
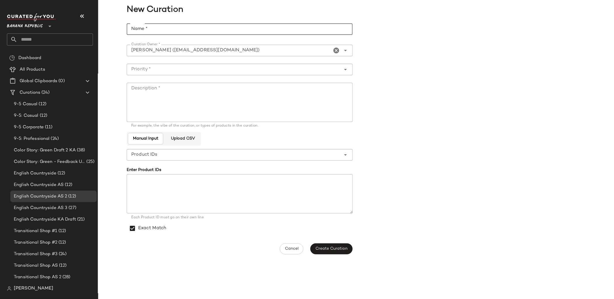
click at [224, 25] on input "Name *" at bounding box center [240, 29] width 226 height 12
type input "**********"
drag, startPoint x: 216, startPoint y: 69, endPoint x: 214, endPoint y: 75, distance: 5.7
click at [216, 69] on input "Priority *" at bounding box center [234, 69] width 215 height 7
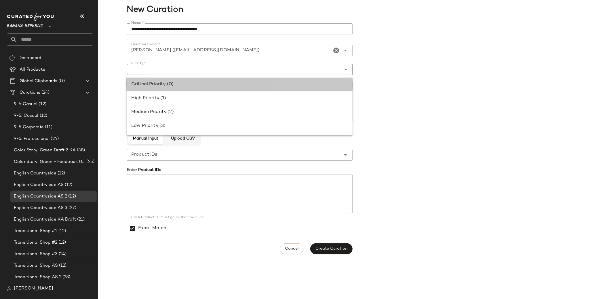
drag, startPoint x: 211, startPoint y: 81, endPoint x: 211, endPoint y: 94, distance: 13.0
click at [211, 81] on div "Critical Priority (0)" at bounding box center [239, 84] width 217 height 7
type input "**********"
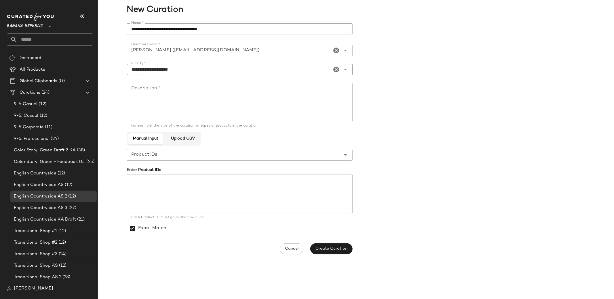
click at [212, 94] on textarea "Description *" at bounding box center [240, 102] width 226 height 39
type textarea "*******"
click at [335, 250] on span "Create Curation" at bounding box center [331, 248] width 32 height 5
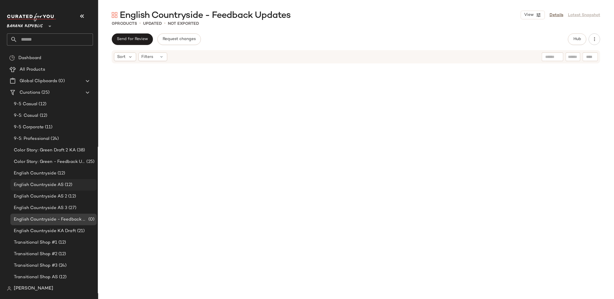
click at [54, 187] on span "English Countryside AS" at bounding box center [39, 184] width 50 height 7
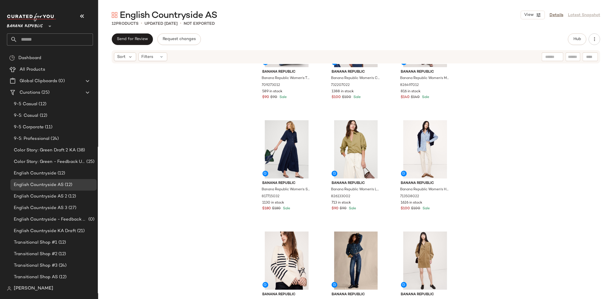
scroll to position [194, 0]
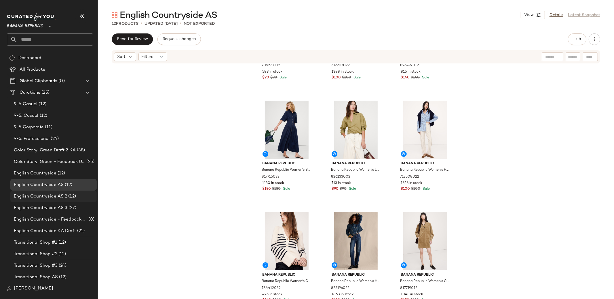
click at [65, 199] on div "English Countryside AS 2 (12)" at bounding box center [53, 196] width 86 height 12
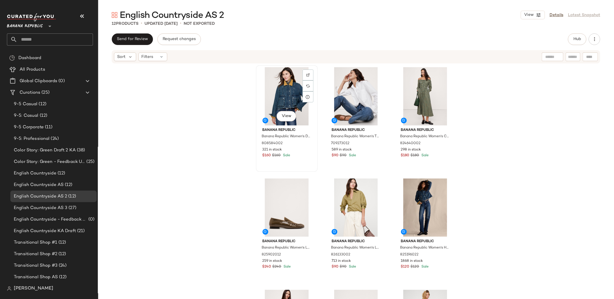
click at [289, 94] on div "View" at bounding box center [287, 96] width 58 height 58
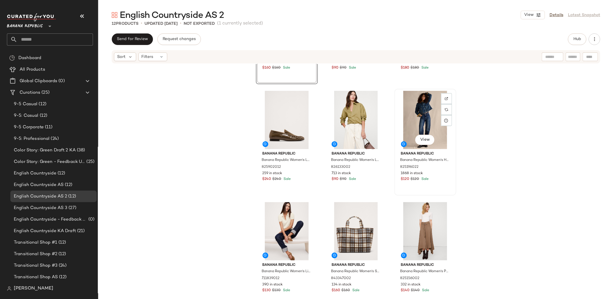
scroll to position [90, 0]
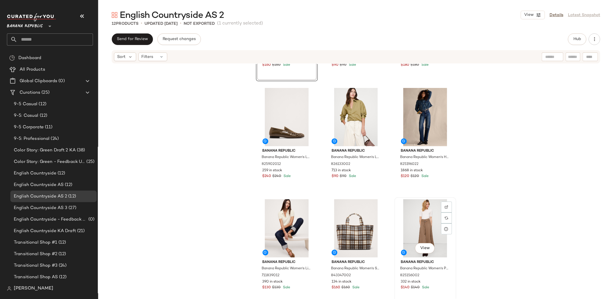
click at [431, 229] on div "View" at bounding box center [426, 228] width 58 height 58
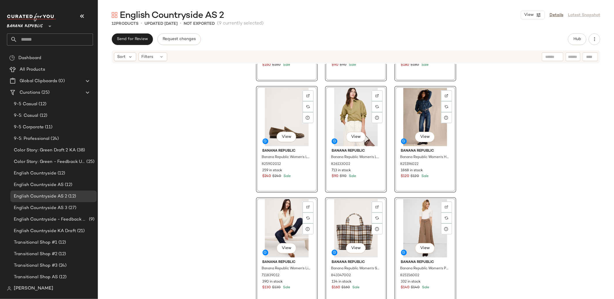
drag, startPoint x: 293, startPoint y: 218, endPoint x: 113, endPoint y: 5, distance: 278.3
click at [482, 133] on div "View Banana Republic Banana Republic Women's Denim Trapeze Jacket Medium Wash S…" at bounding box center [356, 190] width 516 height 252
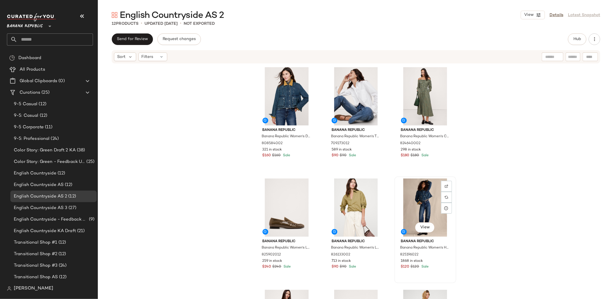
click at [416, 202] on div "View" at bounding box center [426, 207] width 58 height 58
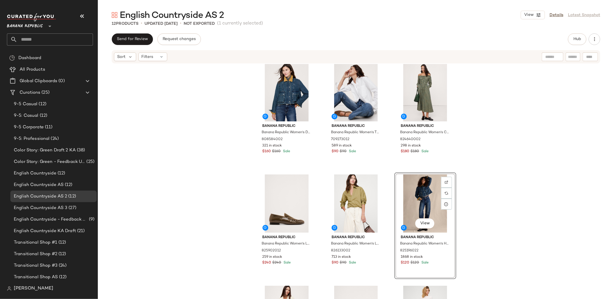
scroll to position [2, 0]
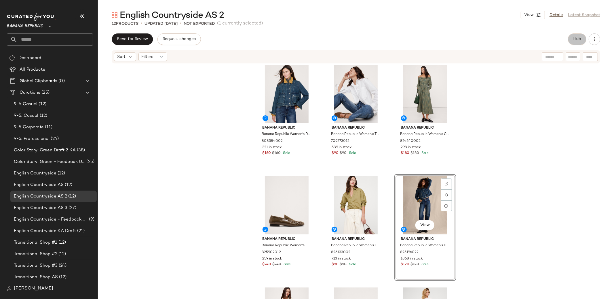
click at [580, 37] on span "Hub" at bounding box center [577, 39] width 8 height 5
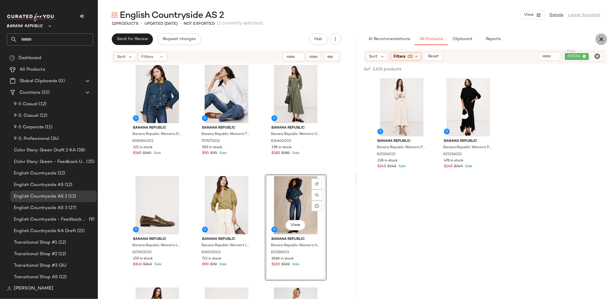
click at [600, 40] on icon "button" at bounding box center [601, 39] width 7 height 7
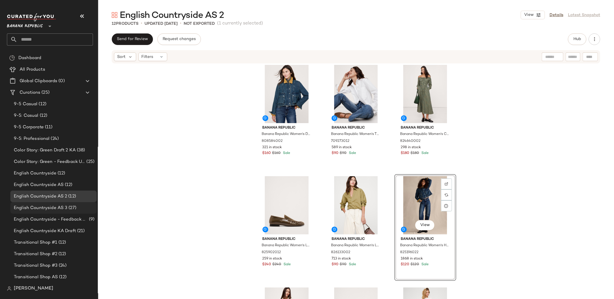
scroll to position [3, 0]
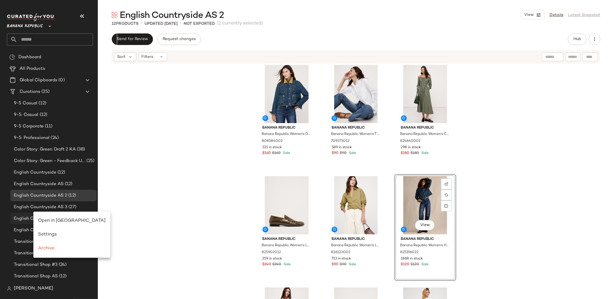
click at [68, 222] on span "Open in [GEOGRAPHIC_DATA]" at bounding box center [72, 220] width 68 height 5
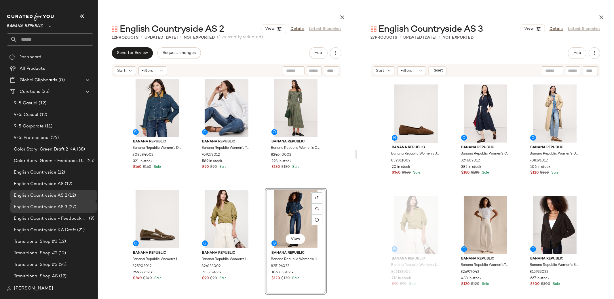
scroll to position [224, 0]
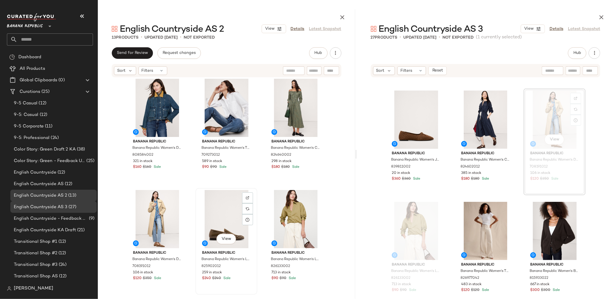
click at [224, 200] on div "View" at bounding box center [227, 219] width 58 height 58
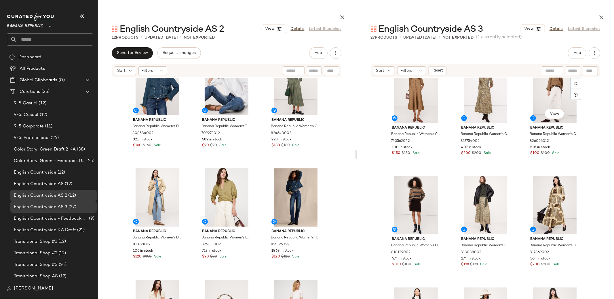
scroll to position [749, 0]
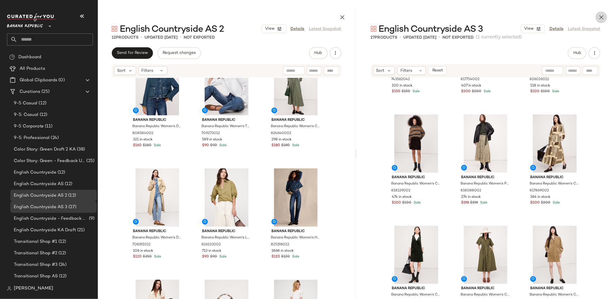
drag, startPoint x: 601, startPoint y: 18, endPoint x: 602, endPoint y: 31, distance: 12.7
click at [601, 18] on icon "button" at bounding box center [601, 17] width 7 height 7
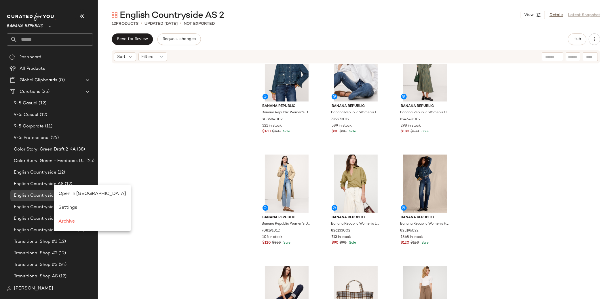
click at [72, 192] on span "Open in [GEOGRAPHIC_DATA]" at bounding box center [92, 193] width 68 height 5
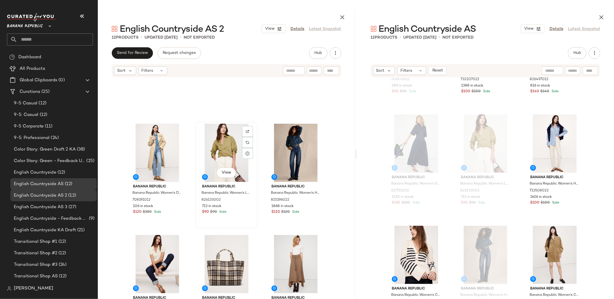
scroll to position [68, 0]
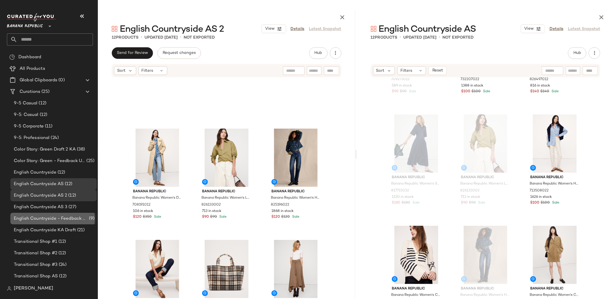
click at [68, 220] on span "English Countryside - Feedback Updates" at bounding box center [51, 218] width 74 height 7
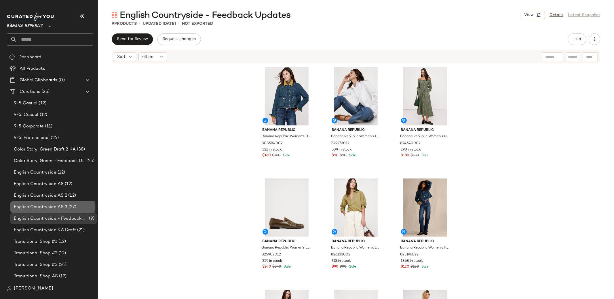
click at [47, 205] on span "English Countryside AS 3" at bounding box center [41, 207] width 54 height 7
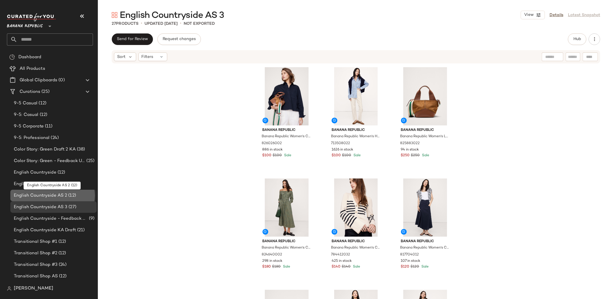
click at [52, 196] on span "English Countryside AS 2" at bounding box center [40, 195] width 53 height 7
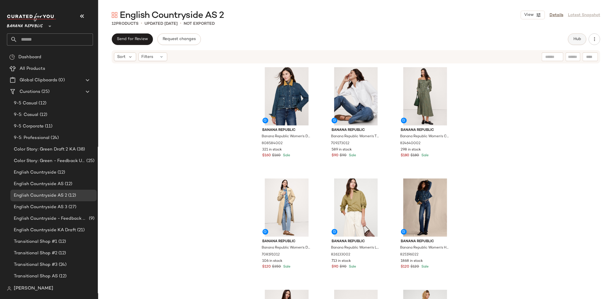
click at [579, 39] on span "Hub" at bounding box center [577, 39] width 8 height 5
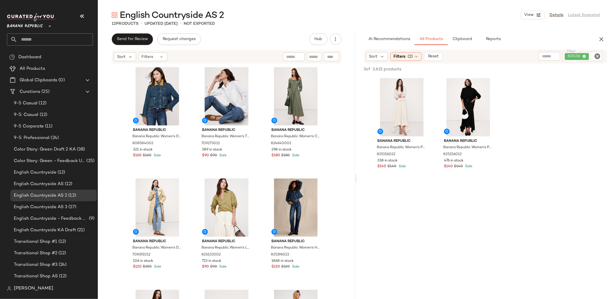
click at [595, 56] on icon "Clear Filter" at bounding box center [597, 56] width 7 height 7
click at [540, 56] on input "text" at bounding box center [550, 56] width 50 height 6
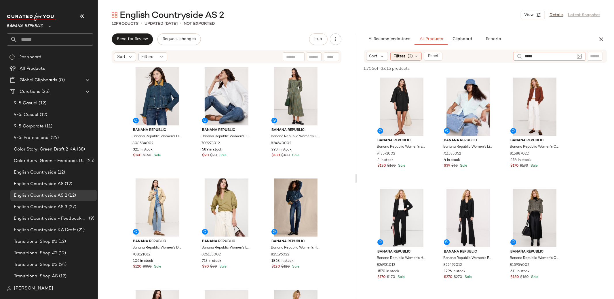
type input "******"
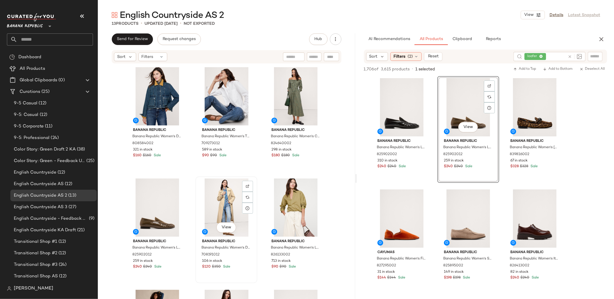
click at [224, 197] on div "View" at bounding box center [227, 207] width 58 height 58
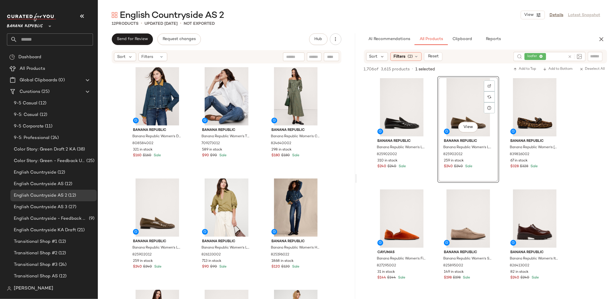
click at [604, 42] on icon "button" at bounding box center [601, 39] width 7 height 7
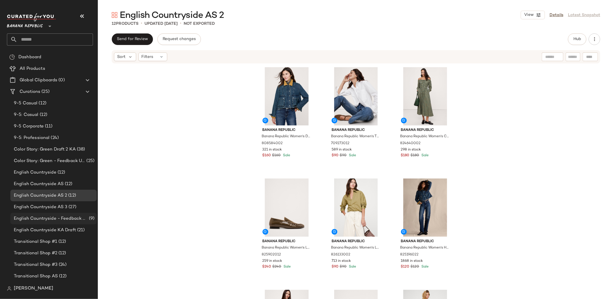
click at [61, 221] on span "English Countryside - Feedback Updates" at bounding box center [51, 218] width 74 height 7
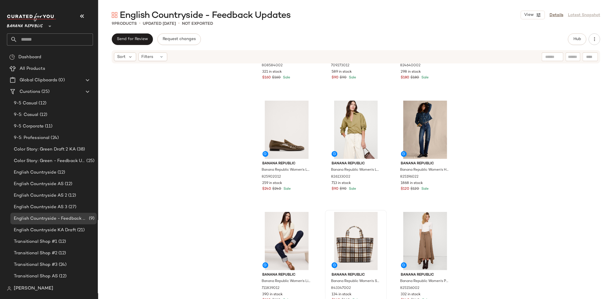
scroll to position [77, 0]
click at [352, 230] on div "View" at bounding box center [356, 242] width 58 height 58
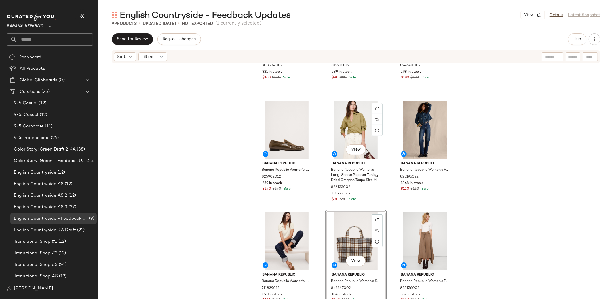
scroll to position [77, 0]
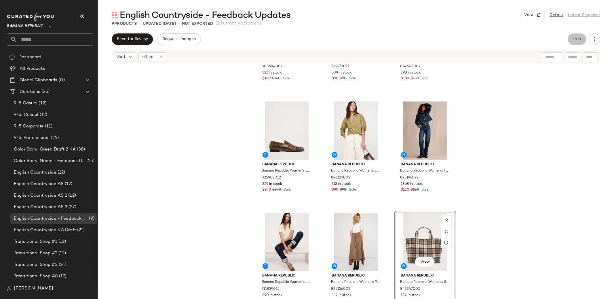
click at [576, 40] on span "Hub" at bounding box center [577, 39] width 8 height 5
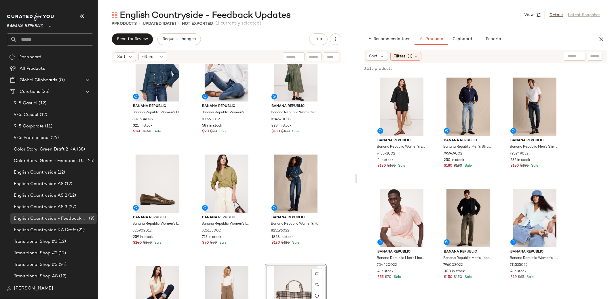
scroll to position [16, 0]
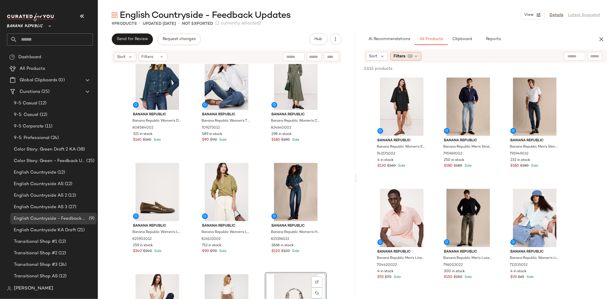
click at [403, 56] on span "Filters" at bounding box center [400, 56] width 12 height 6
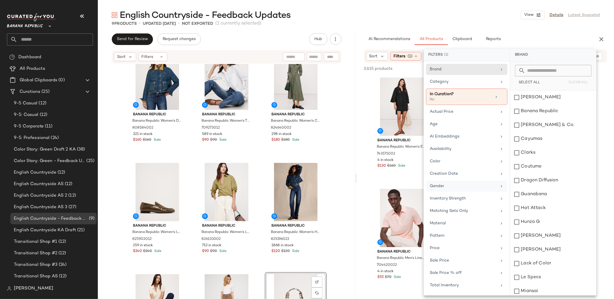
click at [464, 189] on div "Gender" at bounding box center [463, 186] width 67 height 6
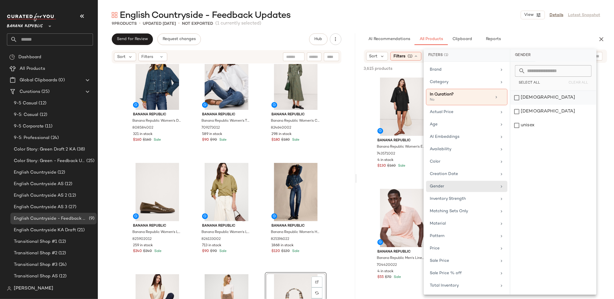
click at [518, 97] on div "female" at bounding box center [554, 98] width 86 height 14
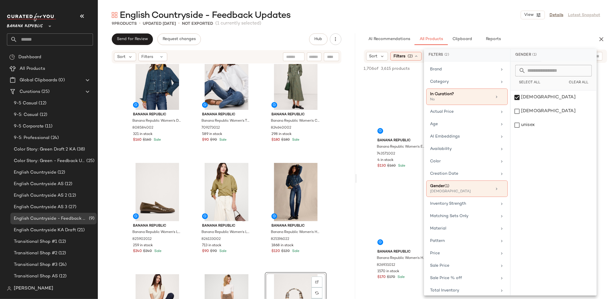
click at [358, 40] on div "AI Recommendations All Products Clipboard Reports" at bounding box center [476, 39] width 239 height 12
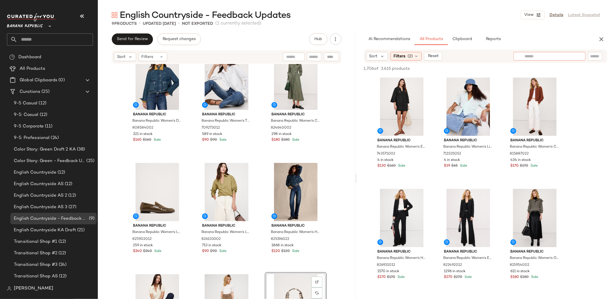
click at [565, 60] on div at bounding box center [550, 56] width 72 height 9
type input "******"
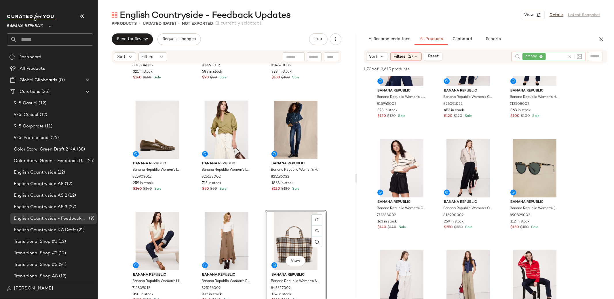
scroll to position [849, 0]
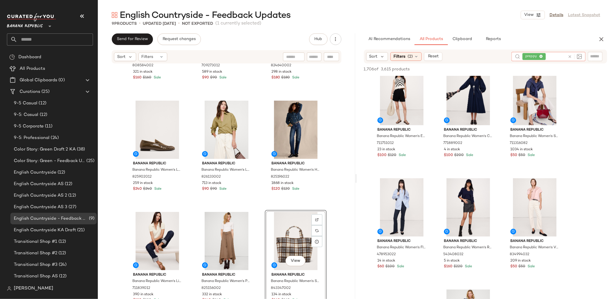
scroll to position [1458, 0]
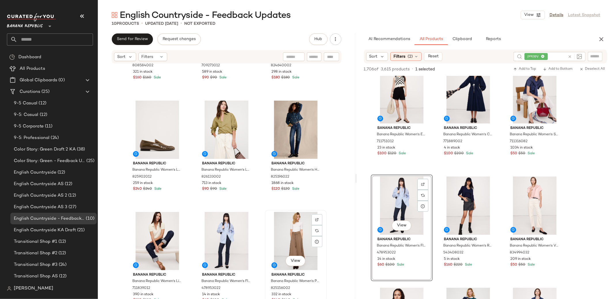
click at [280, 238] on div "View" at bounding box center [296, 241] width 58 height 58
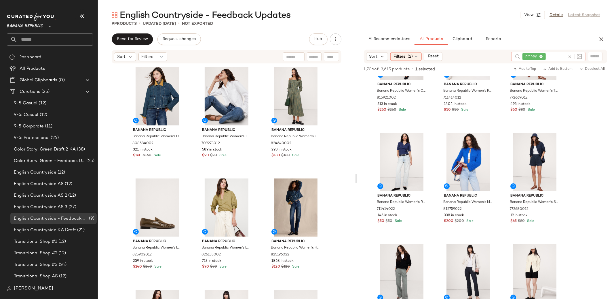
click at [569, 58] on icon at bounding box center [570, 56] width 4 height 4
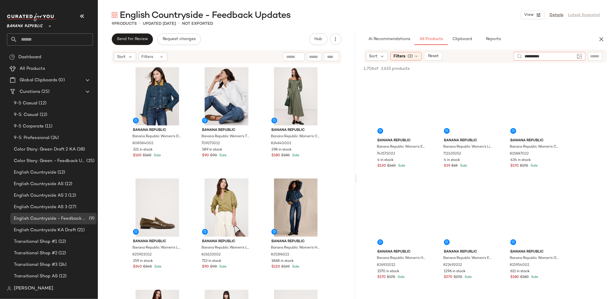
type input "**********"
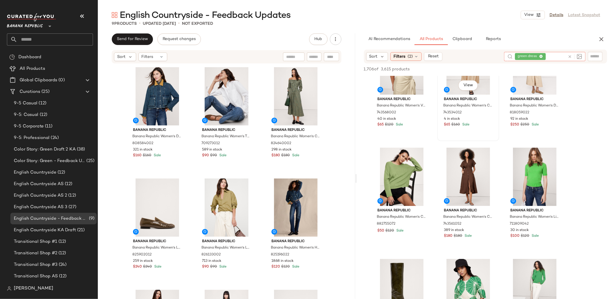
scroll to position [3377, 0]
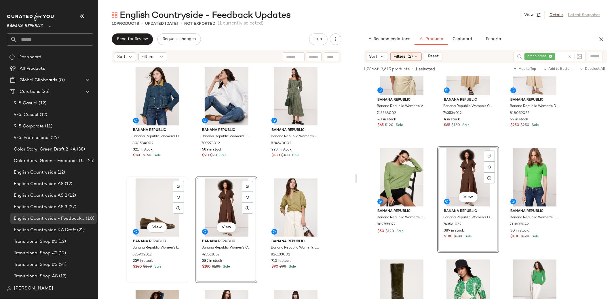
click at [146, 218] on div "View" at bounding box center [157, 207] width 58 height 58
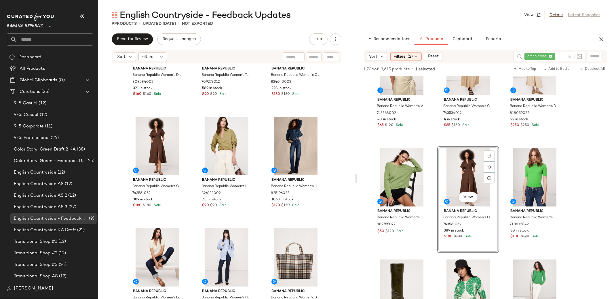
scroll to position [70, 0]
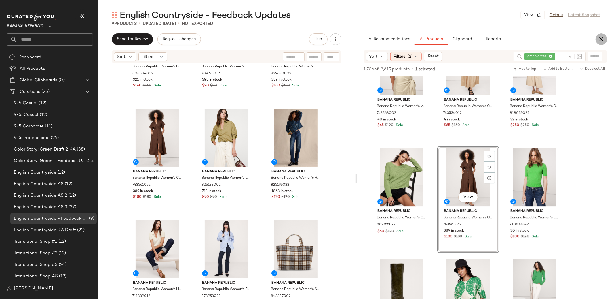
click at [603, 38] on icon "button" at bounding box center [601, 39] width 7 height 7
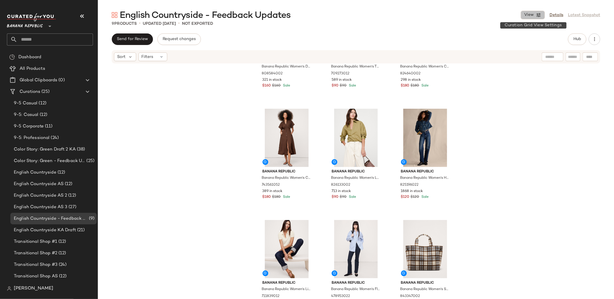
click at [528, 17] on span "View" at bounding box center [529, 15] width 10 height 5
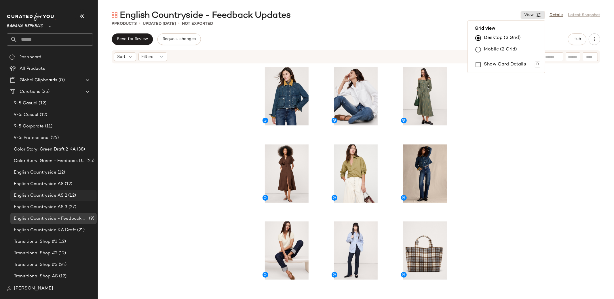
scroll to position [105, 0]
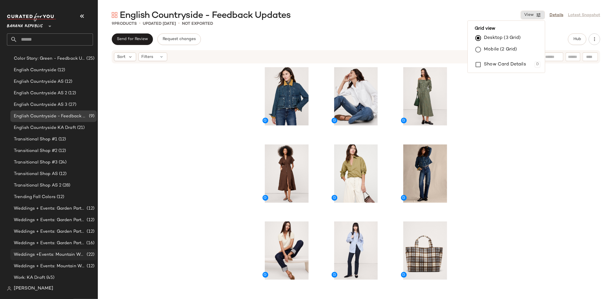
click at [76, 253] on span "Weddings +Events: Mountain Wedding" at bounding box center [50, 254] width 72 height 7
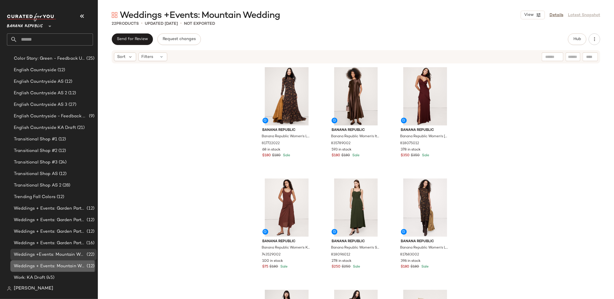
click at [77, 265] on span "Weddings + Events: Mountain Wedding 2" at bounding box center [50, 266] width 72 height 7
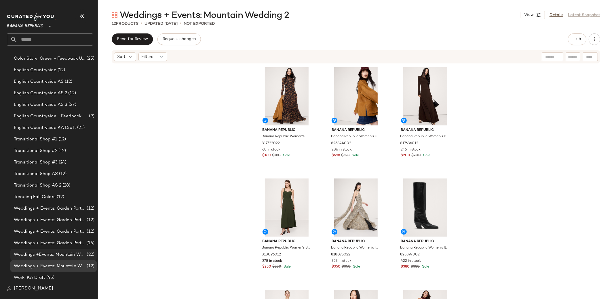
click at [59, 257] on span "Weddings +Events: Mountain Wedding" at bounding box center [50, 254] width 72 height 7
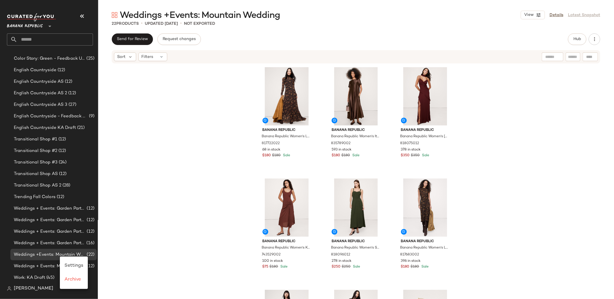
drag, startPoint x: 168, startPoint y: 224, endPoint x: 153, endPoint y: 232, distance: 16.4
click at [168, 224] on div "Banana Republic Banana Republic Women's Long-Sleeve Mesh Maxi Dress Black Flora…" at bounding box center [356, 190] width 516 height 252
drag, startPoint x: 72, startPoint y: 254, endPoint x: 74, endPoint y: 262, distance: 8.5
click at [72, 254] on span "Weddings +Events: Mountain Wedding" at bounding box center [50, 254] width 72 height 7
click at [73, 266] on span "Weddings + Events: Mountain Wedding 2" at bounding box center [50, 266] width 72 height 7
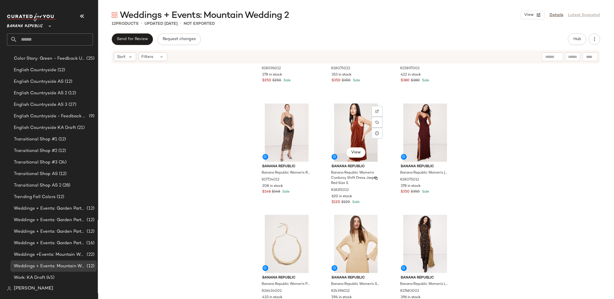
scroll to position [194, 0]
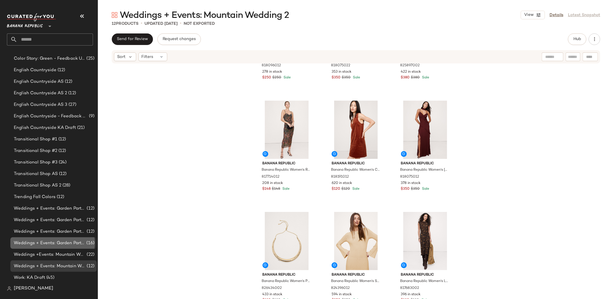
click at [70, 247] on div "Weddings + Events: Garden Party 4 (16)" at bounding box center [53, 243] width 86 height 12
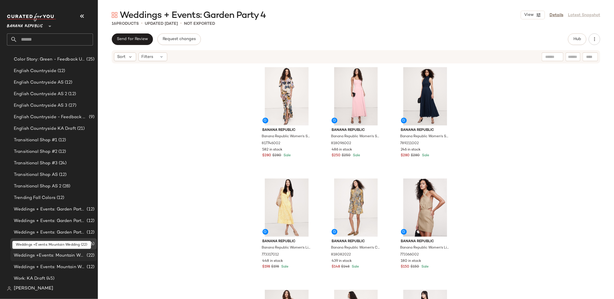
scroll to position [105, 0]
click at [70, 253] on span "Weddings +Events: Mountain Wedding" at bounding box center [50, 254] width 72 height 7
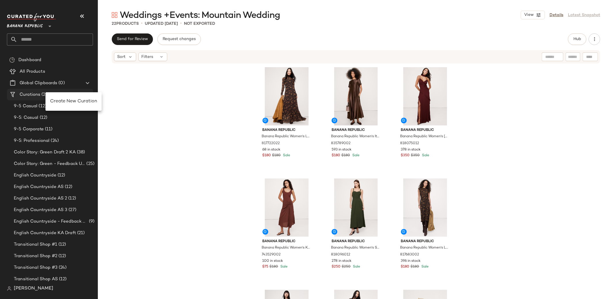
click at [62, 99] on span "Create New Curation" at bounding box center [73, 101] width 47 height 5
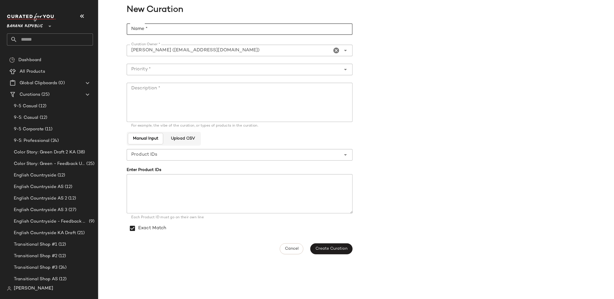
click at [209, 35] on input "Name *" at bounding box center [240, 29] width 226 height 12
type input "**********"
click at [194, 76] on div at bounding box center [240, 78] width 226 height 6
drag, startPoint x: 193, startPoint y: 70, endPoint x: 193, endPoint y: 75, distance: 4.3
click at [193, 70] on input "Priority *" at bounding box center [234, 69] width 215 height 7
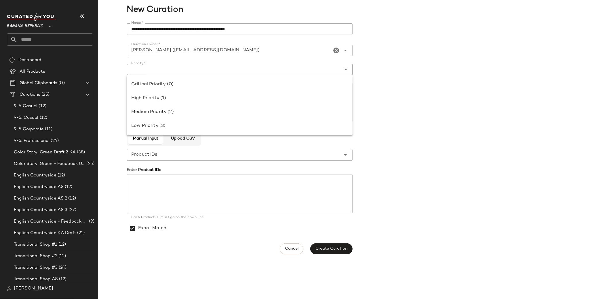
drag, startPoint x: 192, startPoint y: 84, endPoint x: 200, endPoint y: 106, distance: 23.1
click at [192, 84] on div "Critical Priority (0)" at bounding box center [239, 84] width 217 height 7
type input "**********"
click at [200, 106] on textarea "Description *" at bounding box center [240, 102] width 226 height 39
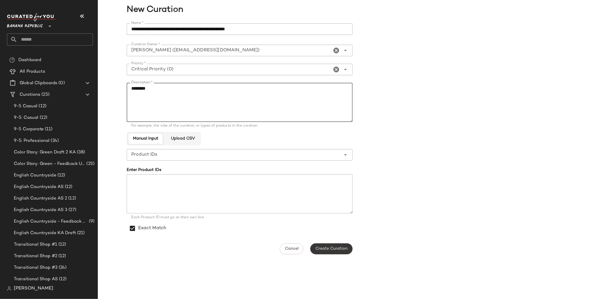
type textarea "********"
click at [324, 247] on span "Create Curation" at bounding box center [331, 248] width 32 height 5
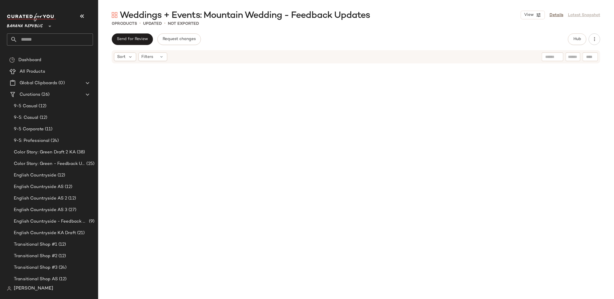
scroll to position [117, 0]
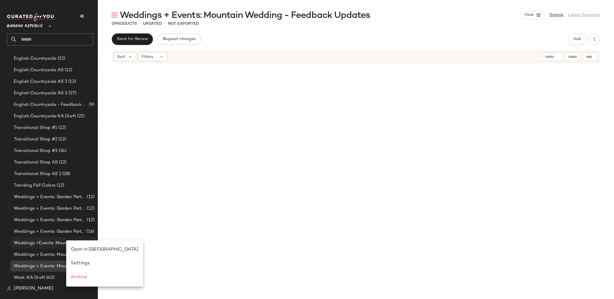
click at [89, 247] on span "Open in [GEOGRAPHIC_DATA]" at bounding box center [105, 249] width 68 height 5
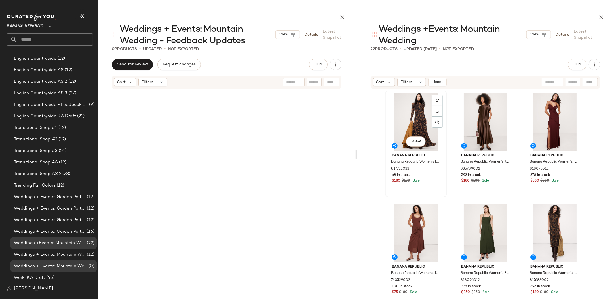
drag, startPoint x: 416, startPoint y: 110, endPoint x: 412, endPoint y: 110, distance: 4.0
click at [416, 110] on div "View" at bounding box center [416, 121] width 58 height 58
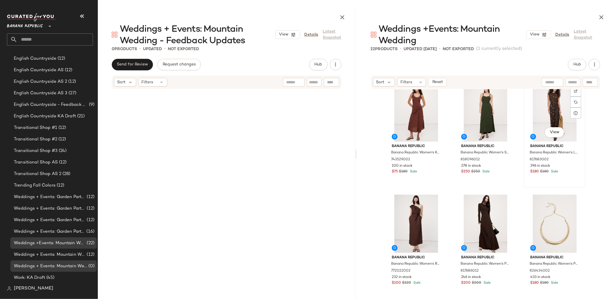
scroll to position [141, 0]
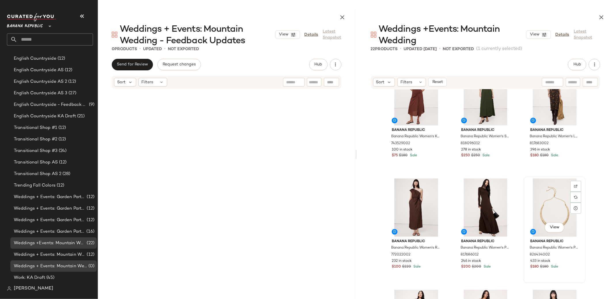
click at [557, 211] on div "View" at bounding box center [555, 207] width 58 height 58
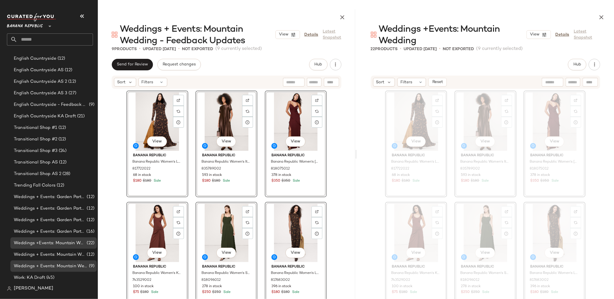
scroll to position [117, 0]
drag, startPoint x: 402, startPoint y: 103, endPoint x: 606, endPoint y: 156, distance: 210.5
click at [333, 141] on div "View Banana Republic Banana Republic Women's Long-Sleeve Mesh Maxi Dress Black …" at bounding box center [227, 215] width 258 height 252
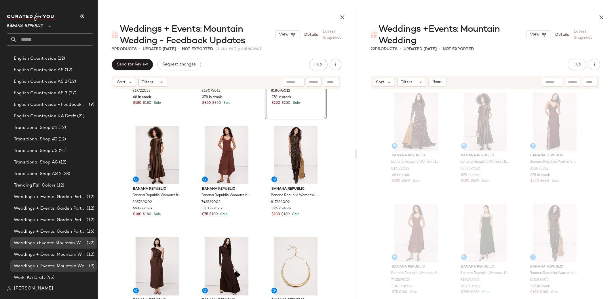
scroll to position [78, 0]
drag, startPoint x: 336, startPoint y: 139, endPoint x: 341, endPoint y: 183, distance: 44.7
click at [336, 139] on div "Banana Republic Banana Republic Women's Long-Sleeve Mesh Maxi Dress Black Flora…" at bounding box center [227, 215] width 258 height 252
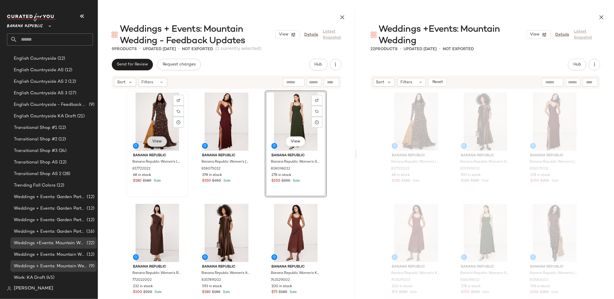
click at [155, 141] on span "View" at bounding box center [157, 141] width 10 height 5
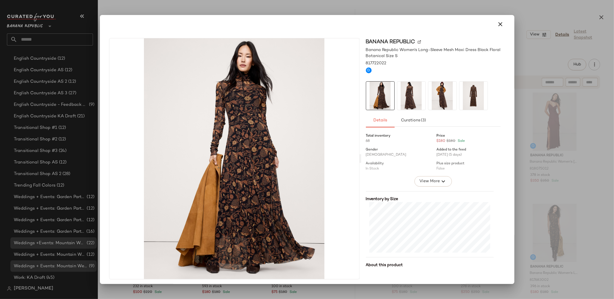
scroll to position [2, 0]
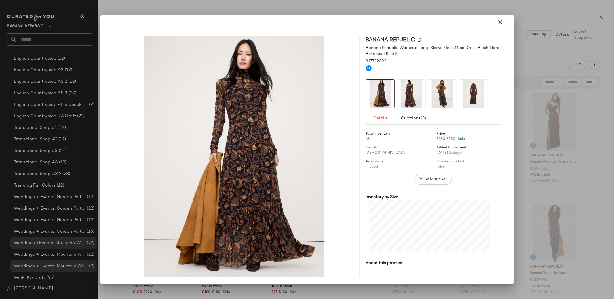
click at [499, 22] on icon "button" at bounding box center [500, 22] width 7 height 7
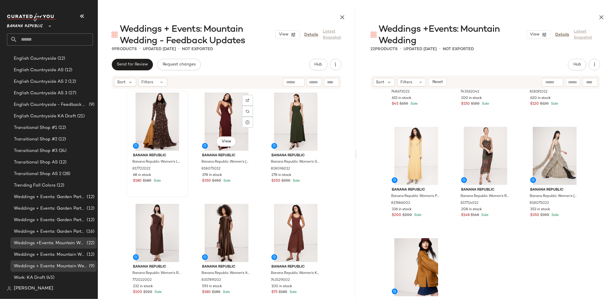
scroll to position [78, 0]
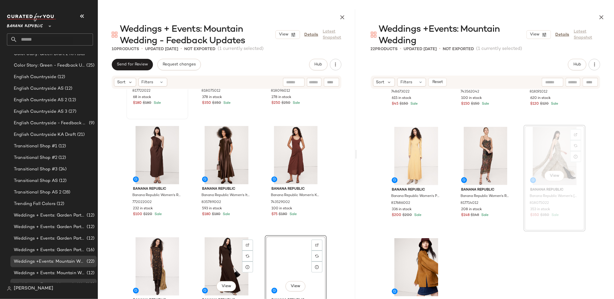
scroll to position [117, 0]
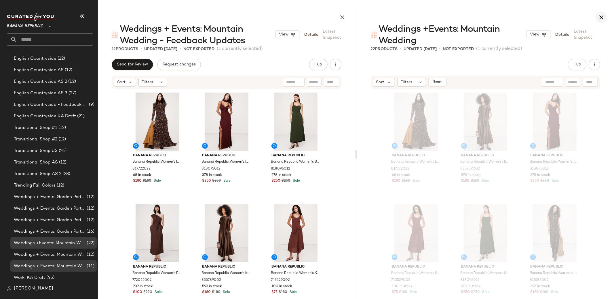
click at [605, 17] on icon "button" at bounding box center [601, 17] width 7 height 7
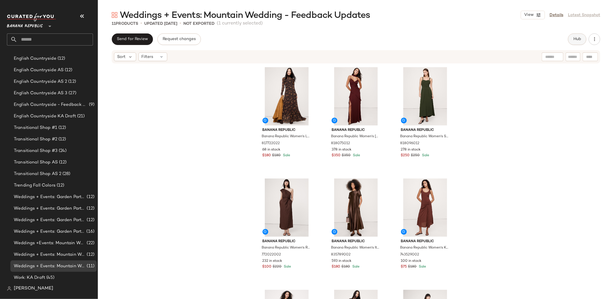
click at [570, 40] on button "Hub" at bounding box center [577, 39] width 18 height 12
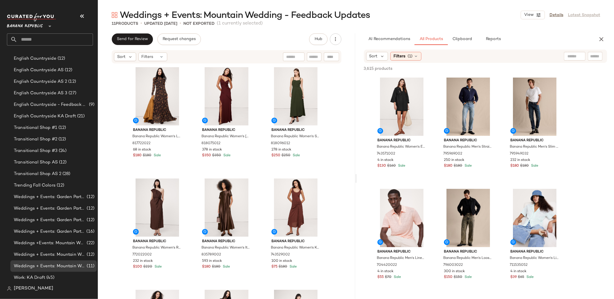
click at [568, 54] on input "text" at bounding box center [575, 56] width 15 height 6
type input "*"
type input "**********"
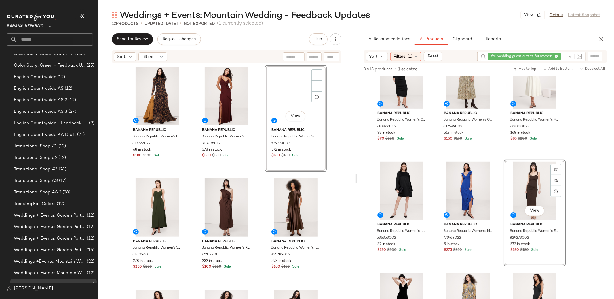
scroll to position [117, 0]
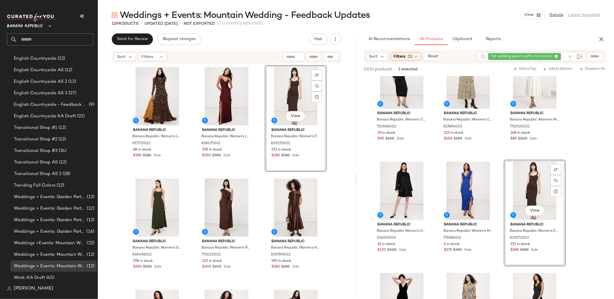
click at [345, 91] on div "Banana Republic Banana Republic Women's Long-Sleeve Mesh Maxi Dress Black Flora…" at bounding box center [227, 190] width 258 height 252
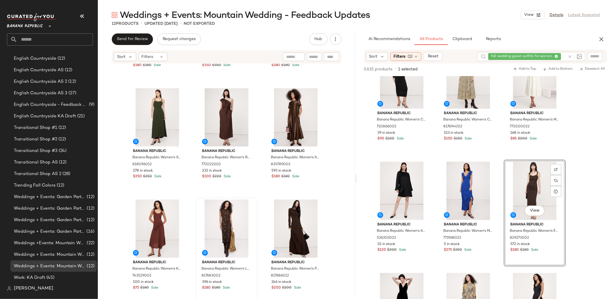
scroll to position [94, 0]
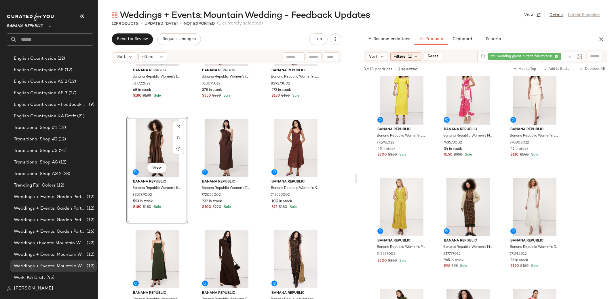
scroll to position [2569, 0]
drag, startPoint x: 218, startPoint y: 208, endPoint x: 286, endPoint y: 8, distance: 211.3
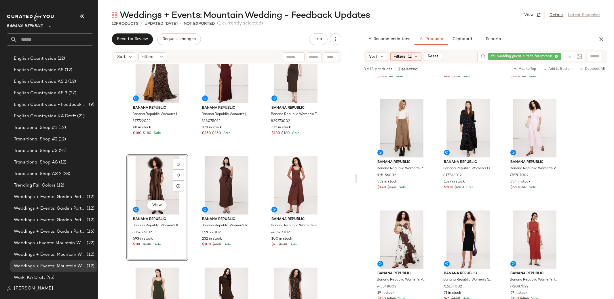
scroll to position [0, 0]
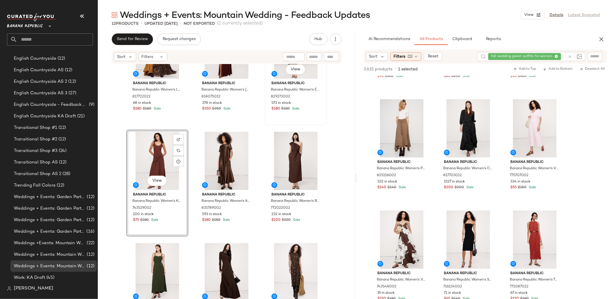
scroll to position [47, 0]
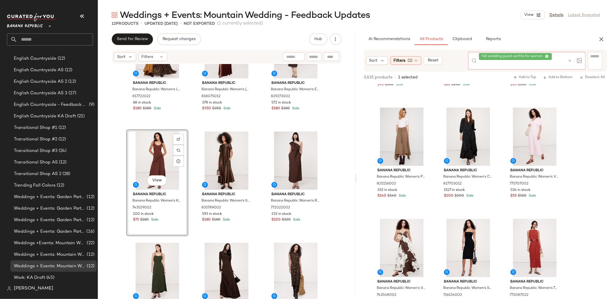
click at [569, 57] on div at bounding box center [574, 61] width 17 height 18
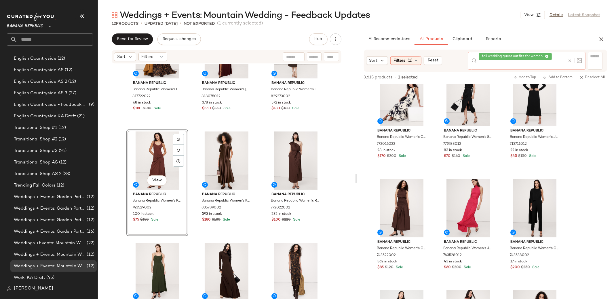
scroll to position [0, 0]
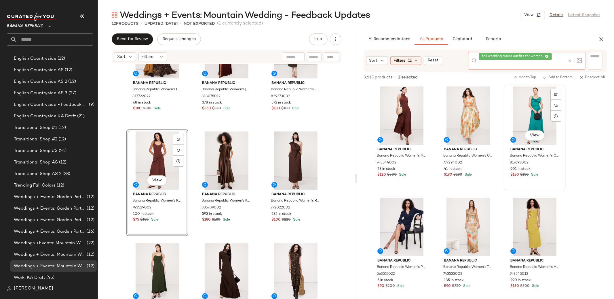
click at [538, 133] on div "View" at bounding box center [535, 136] width 20 height 12
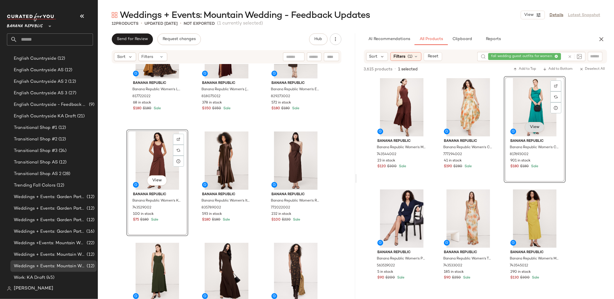
click at [535, 124] on button "View" at bounding box center [535, 127] width 20 height 10
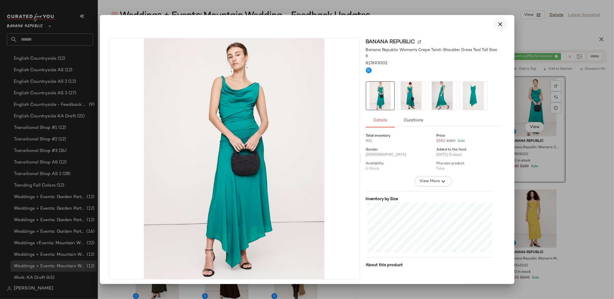
click at [499, 21] on icon "button" at bounding box center [500, 24] width 7 height 7
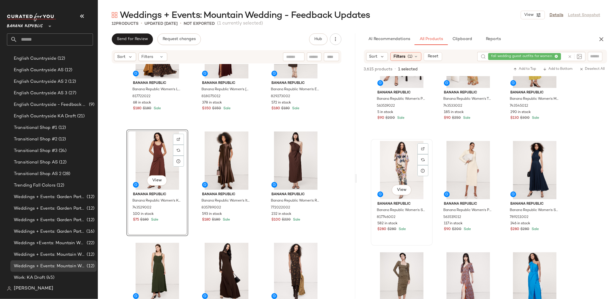
scroll to position [166, 0]
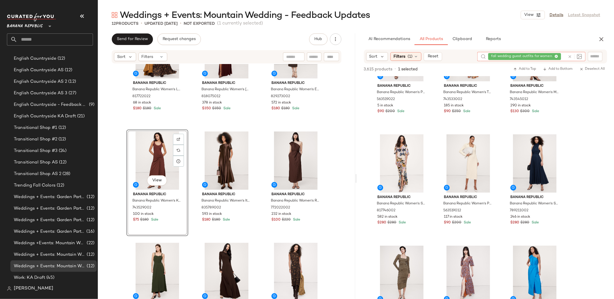
click at [570, 57] on div at bounding box center [574, 56] width 17 height 9
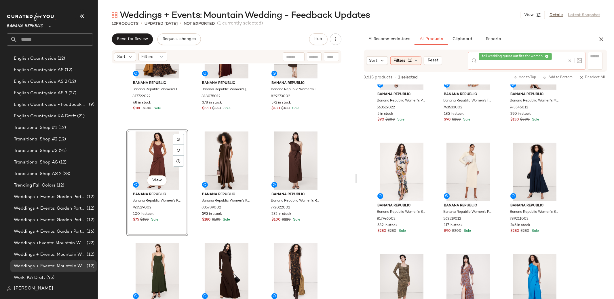
click at [574, 64] on div at bounding box center [574, 61] width 17 height 18
click at [569, 61] on icon at bounding box center [570, 60] width 4 height 4
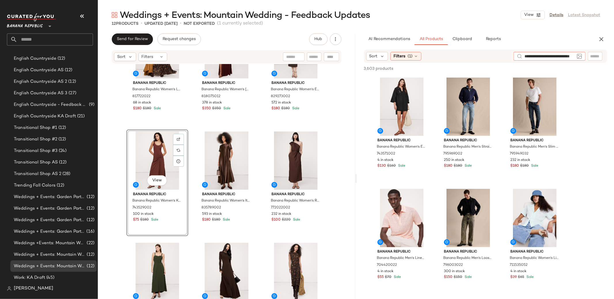
type input "**********"
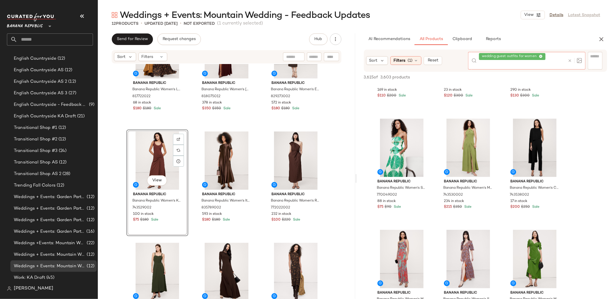
scroll to position [858, 0]
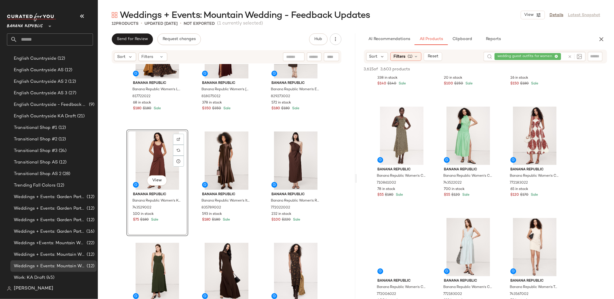
scroll to position [2332, 0]
